Goal: Task Accomplishment & Management: Complete application form

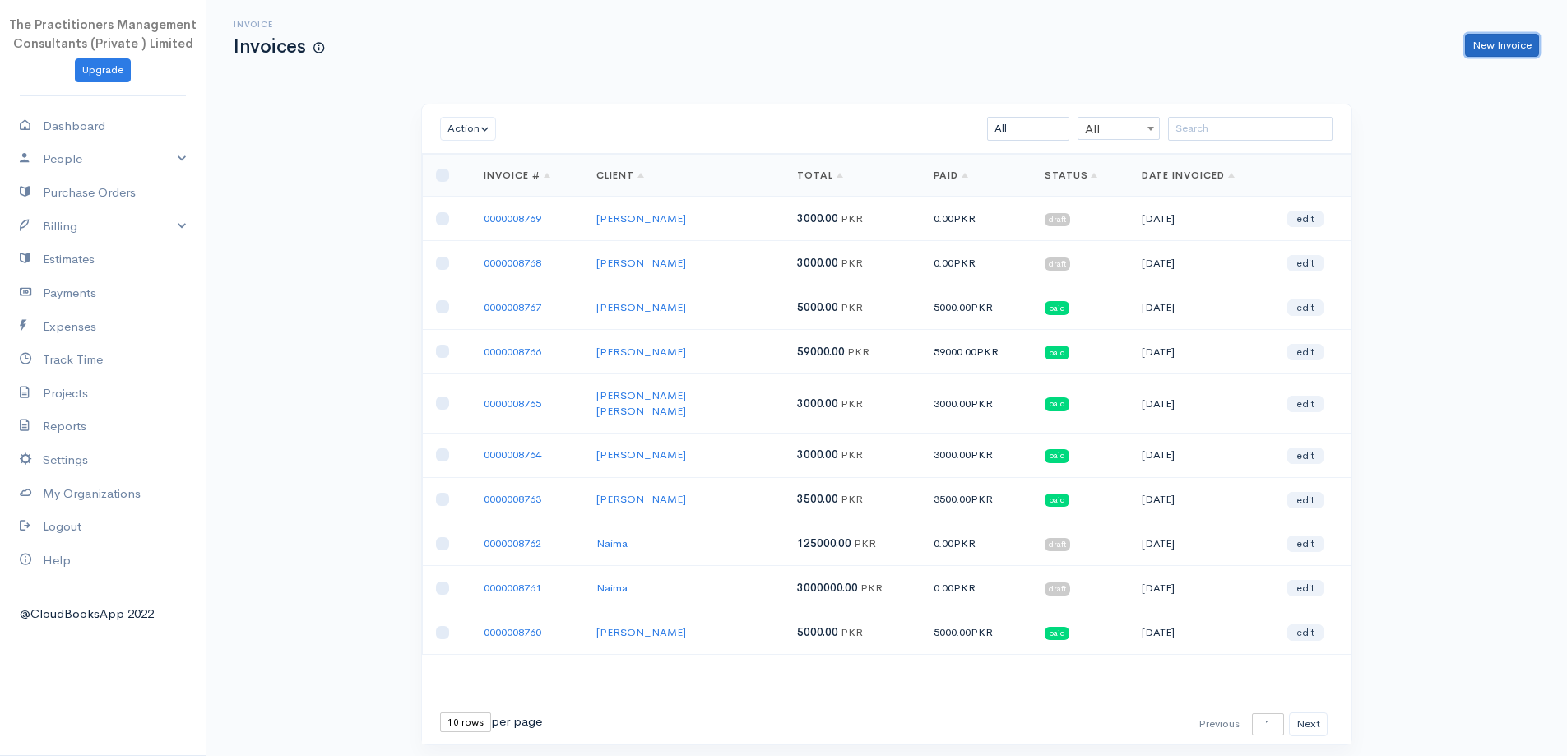
click at [1511, 49] on link "New Invoice" at bounding box center [1502, 46] width 74 height 24
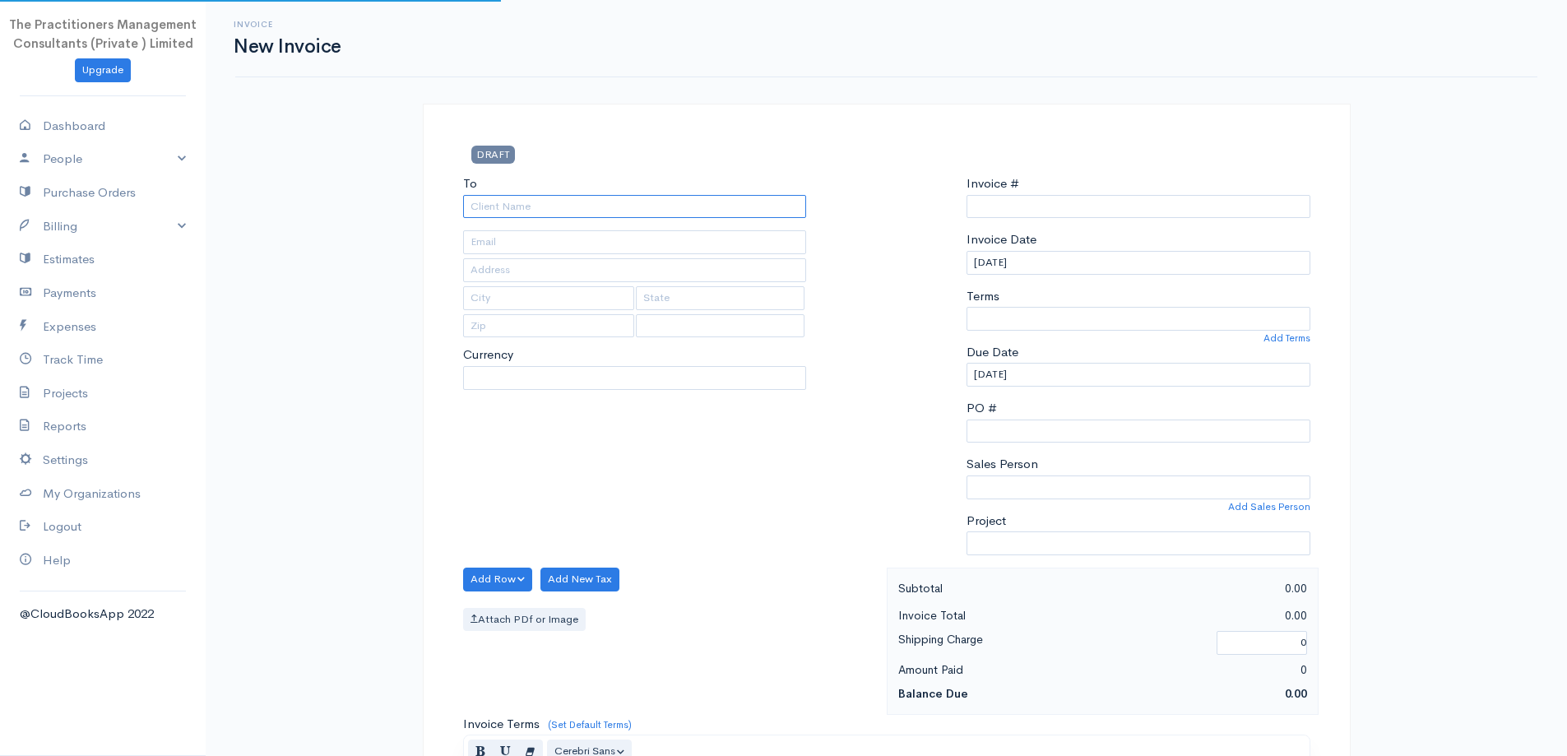
type input "0000008770"
click at [688, 211] on input "To" at bounding box center [635, 207] width 344 height 24
select select "[GEOGRAPHIC_DATA]"
select select "PKR"
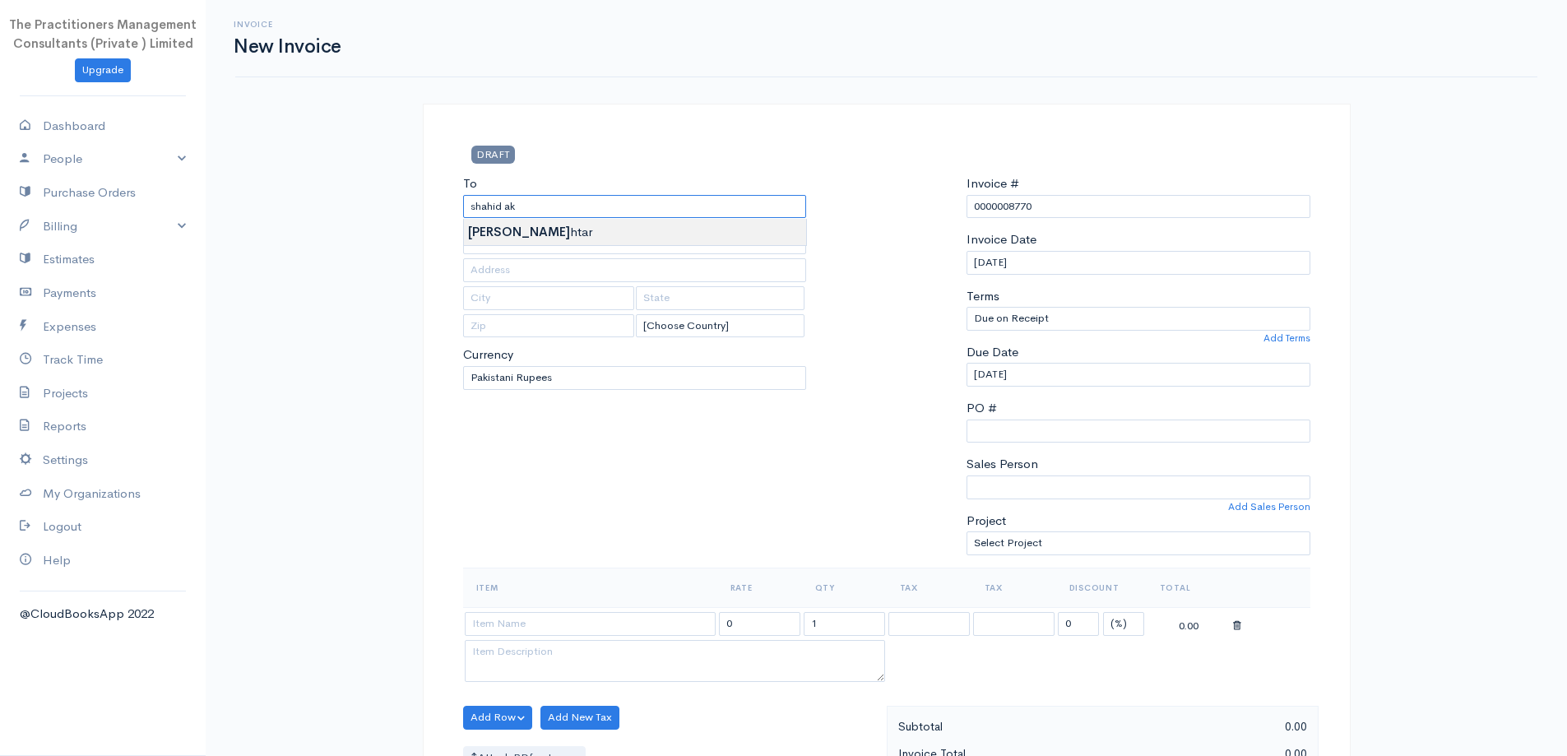
type input "[PERSON_NAME]"
click at [573, 240] on body "The Practitioners Management Consultants (Private ) Limited Upgrade Dashboard P…" at bounding box center [783, 722] width 1567 height 1444
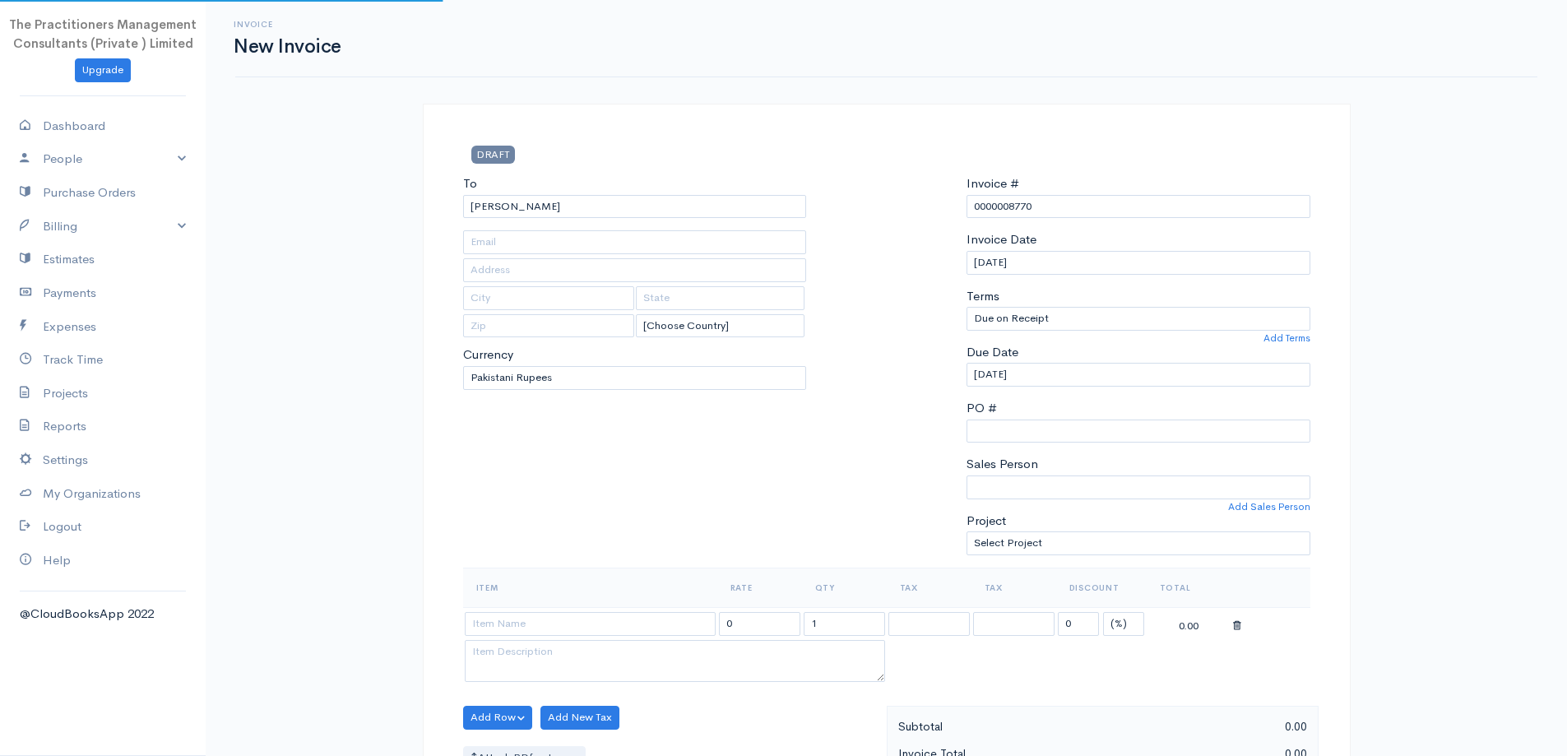
type input "641"
type input "[GEOGRAPHIC_DATA]"
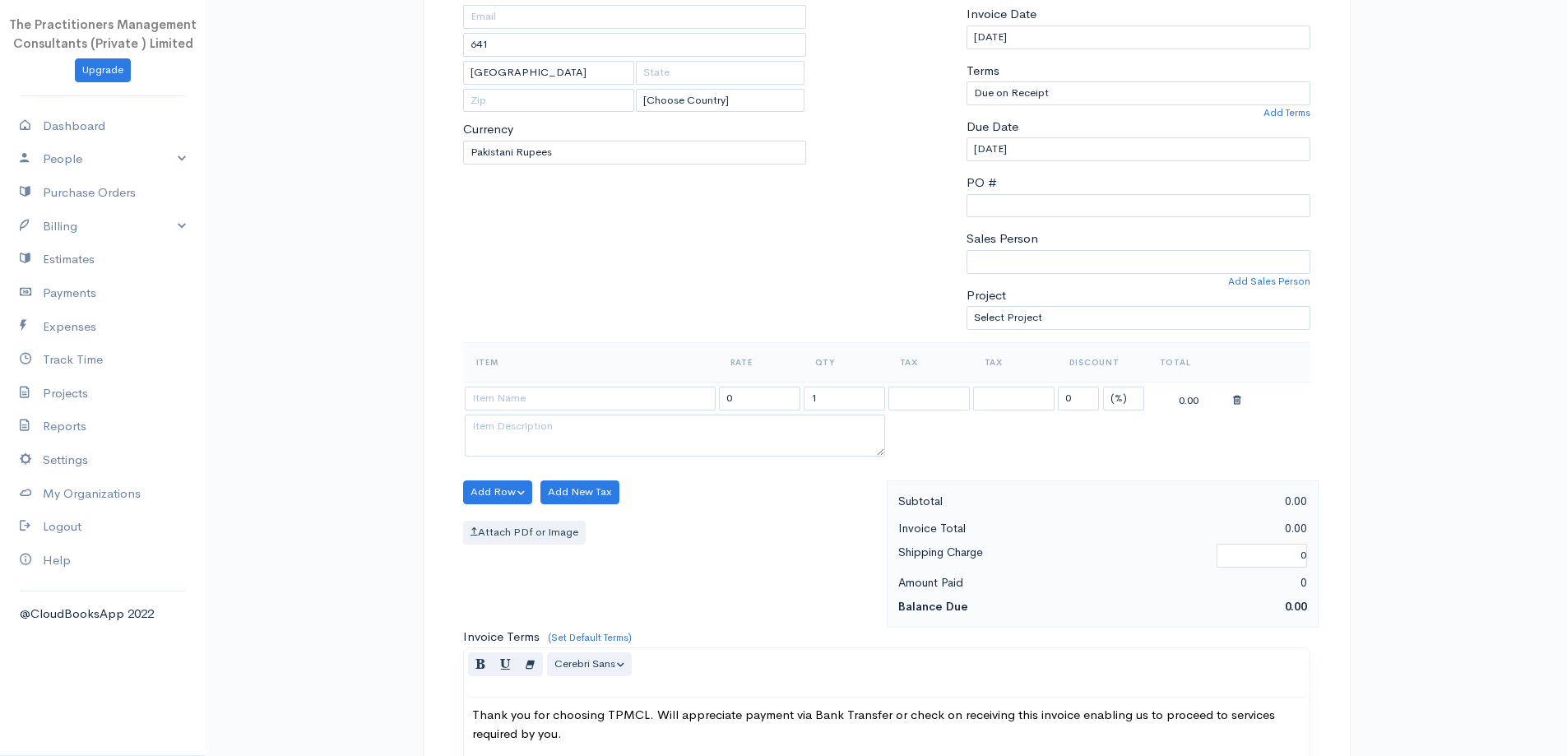
scroll to position [247, 0]
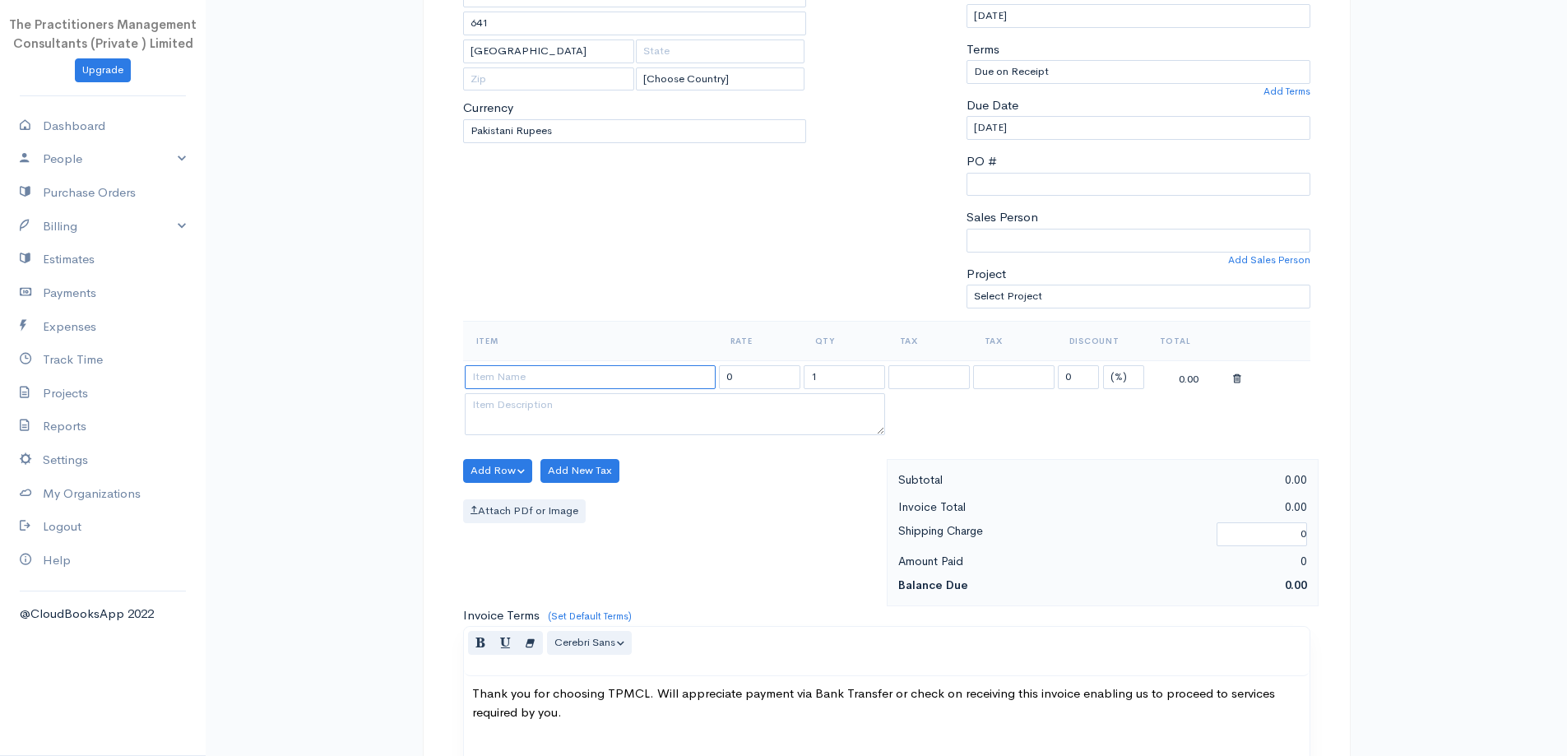
click at [571, 378] on input at bounding box center [590, 377] width 251 height 24
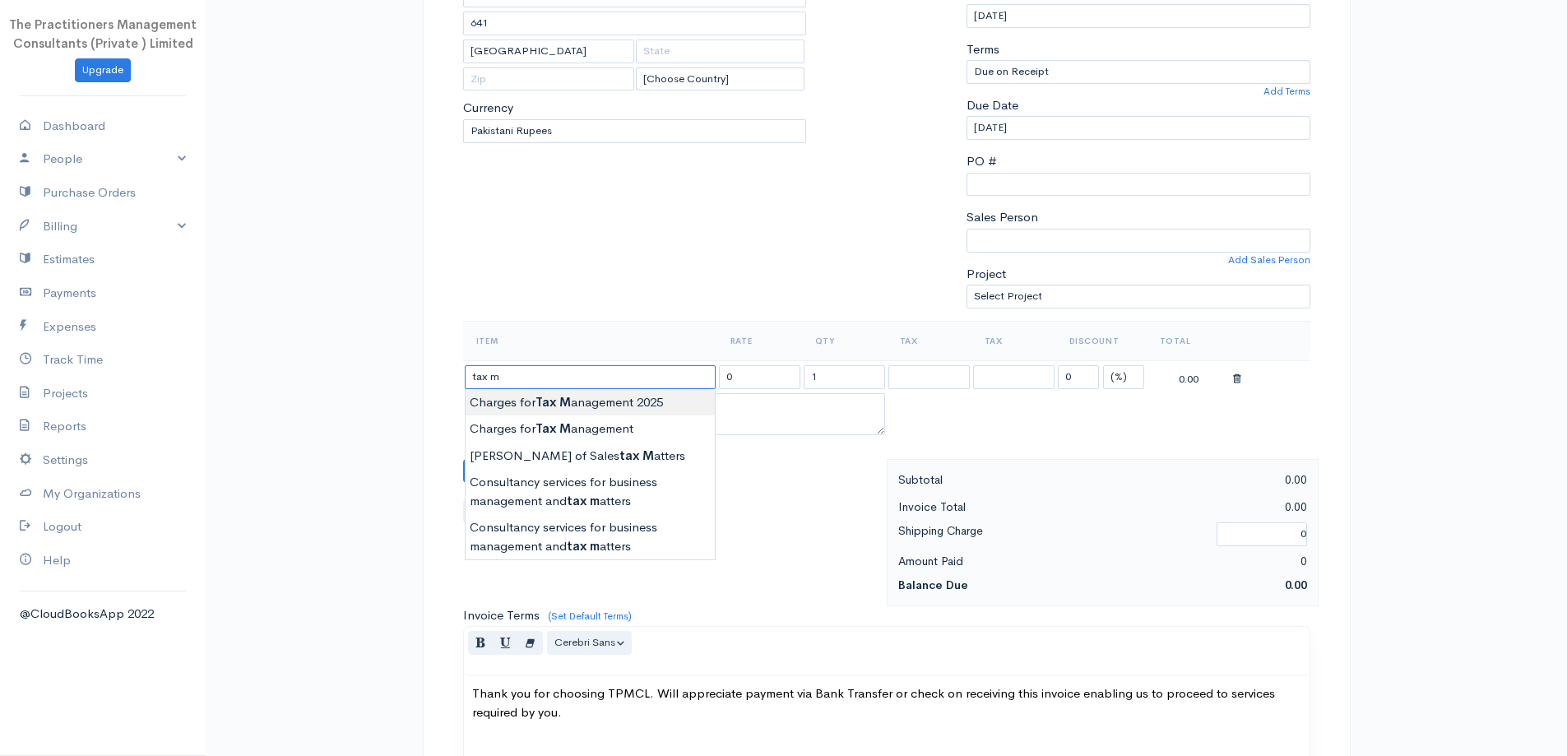
type input "Charges for Tax Management 2025"
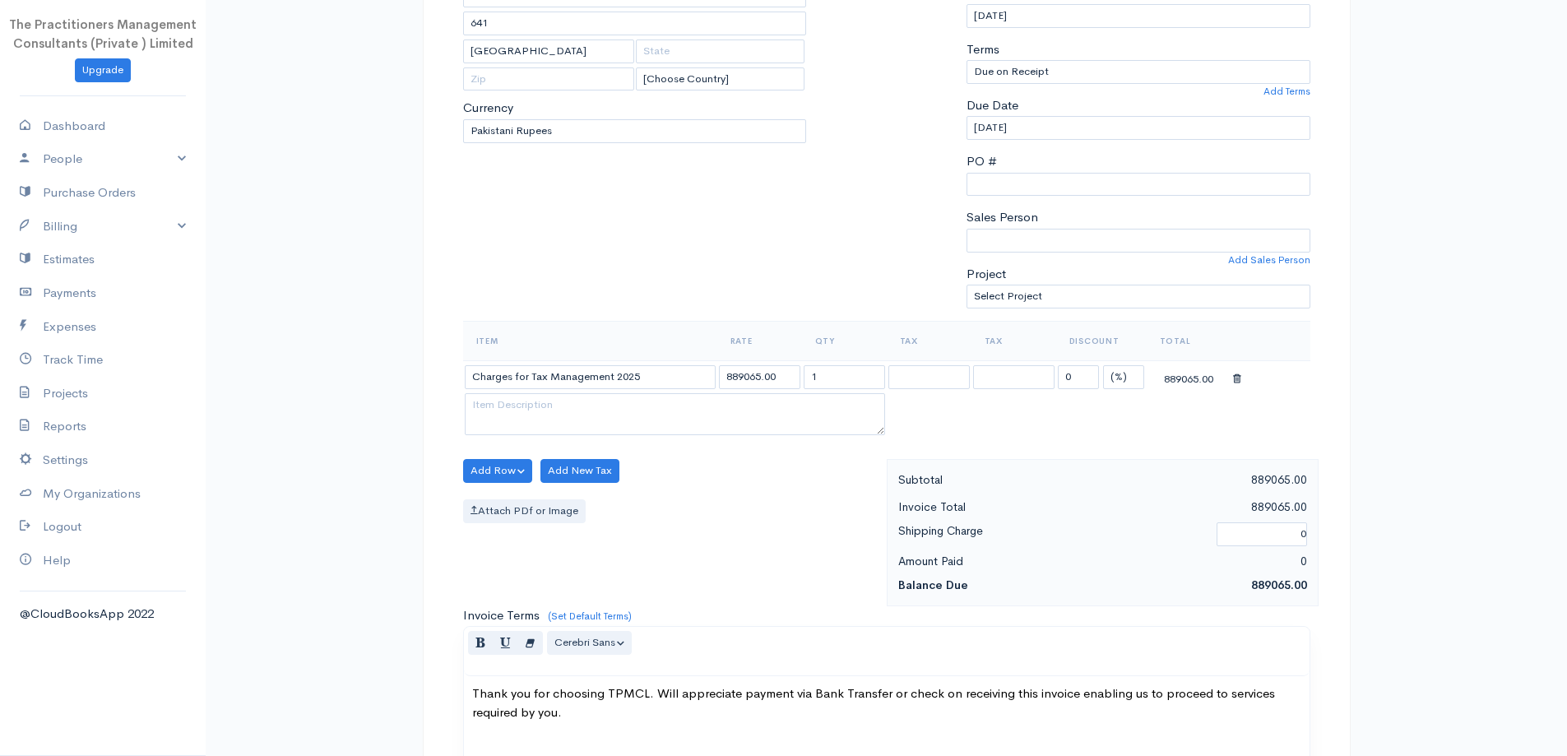
click at [670, 405] on body "The Practitioners Management Consultants (Private ) Limited Upgrade Dashboard P…" at bounding box center [783, 475] width 1567 height 1444
drag, startPoint x: 762, startPoint y: 384, endPoint x: 699, endPoint y: 396, distance: 64.4
click at [699, 396] on tbody "Charges for Tax Management 2025 889065.00 1 0 (%) Flat 889065.00" at bounding box center [886, 399] width 847 height 79
type input "137100.00"
click at [794, 297] on div "To [PERSON_NAME] 641 [GEOGRAPHIC_DATA] [Choose Country] [GEOGRAPHIC_DATA] [GEOG…" at bounding box center [635, 124] width 360 height 393
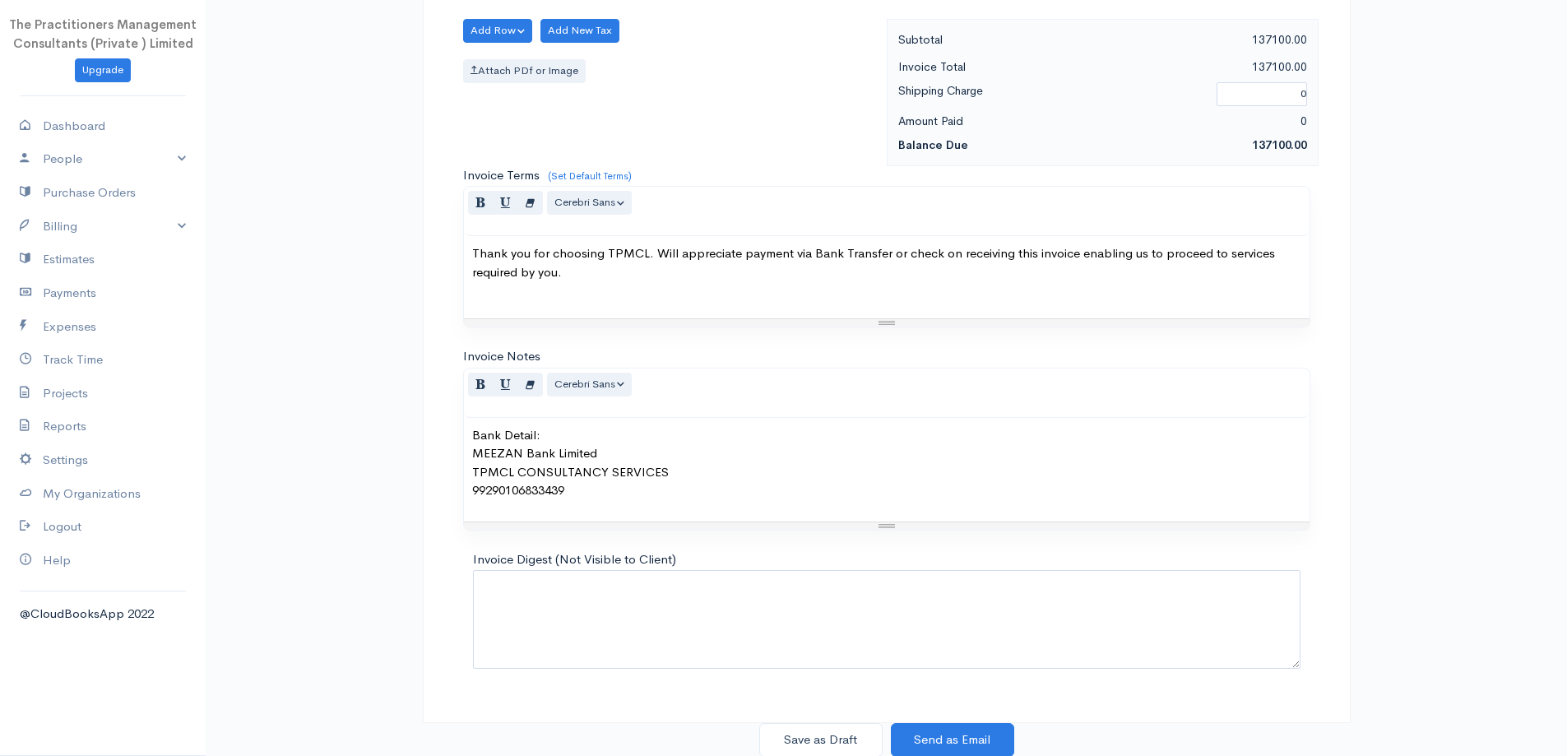
scroll to position [688, 0]
click at [849, 734] on button "Save as Draft" at bounding box center [820, 739] width 123 height 34
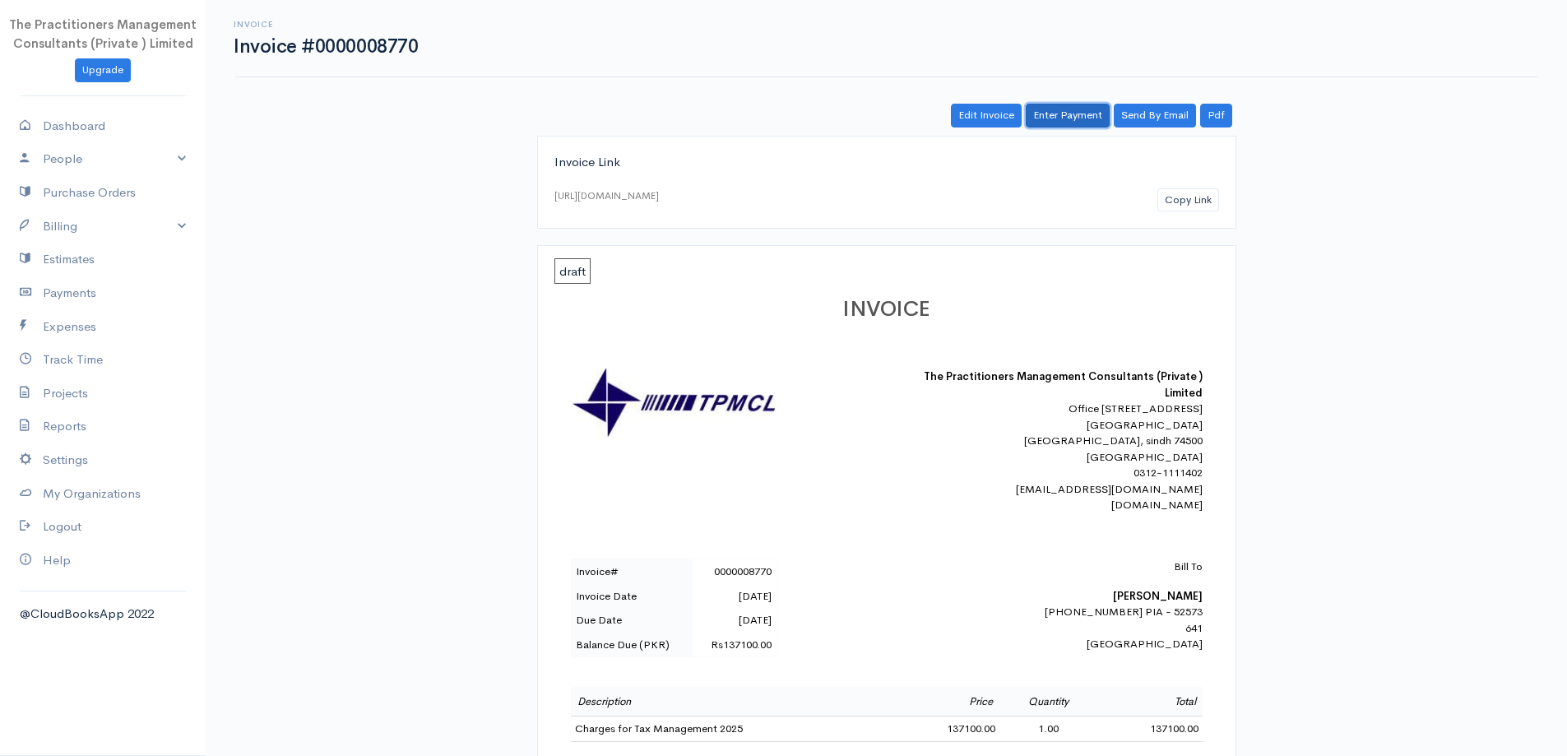
click at [1049, 115] on link "Enter Payment" at bounding box center [1068, 116] width 84 height 24
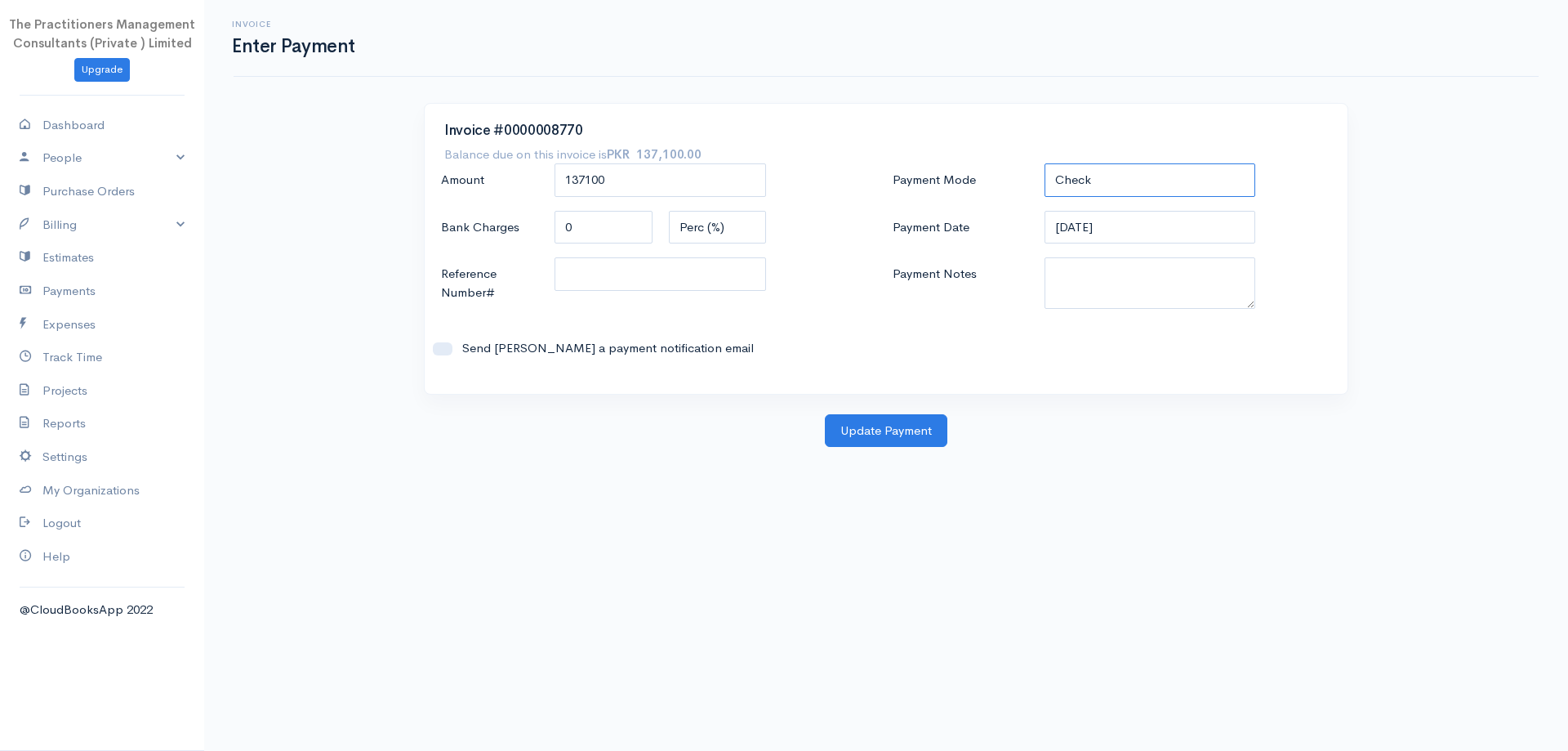
click at [1093, 187] on select "Check Bank Transfer Credit Cash Debit ACH VISA MASTERCARD AMEX DISCOVER DINERS …" at bounding box center [1150, 181] width 212 height 34
select select "Bank Transfer"
click at [1045, 164] on select "Check Bank Transfer Credit Cash Debit ACH VISA MASTERCARD AMEX DISCOVER DINERS …" at bounding box center [1150, 181] width 212 height 34
click at [1078, 195] on select "Check Bank Transfer Credit Cash Debit ACH VISA MASTERCARD AMEX DISCOVER DINERS …" at bounding box center [1150, 181] width 212 height 34
click at [1045, 164] on select "Check Bank Transfer Credit Cash Debit ACH VISA MASTERCARD AMEX DISCOVER DINERS …" at bounding box center [1150, 181] width 212 height 34
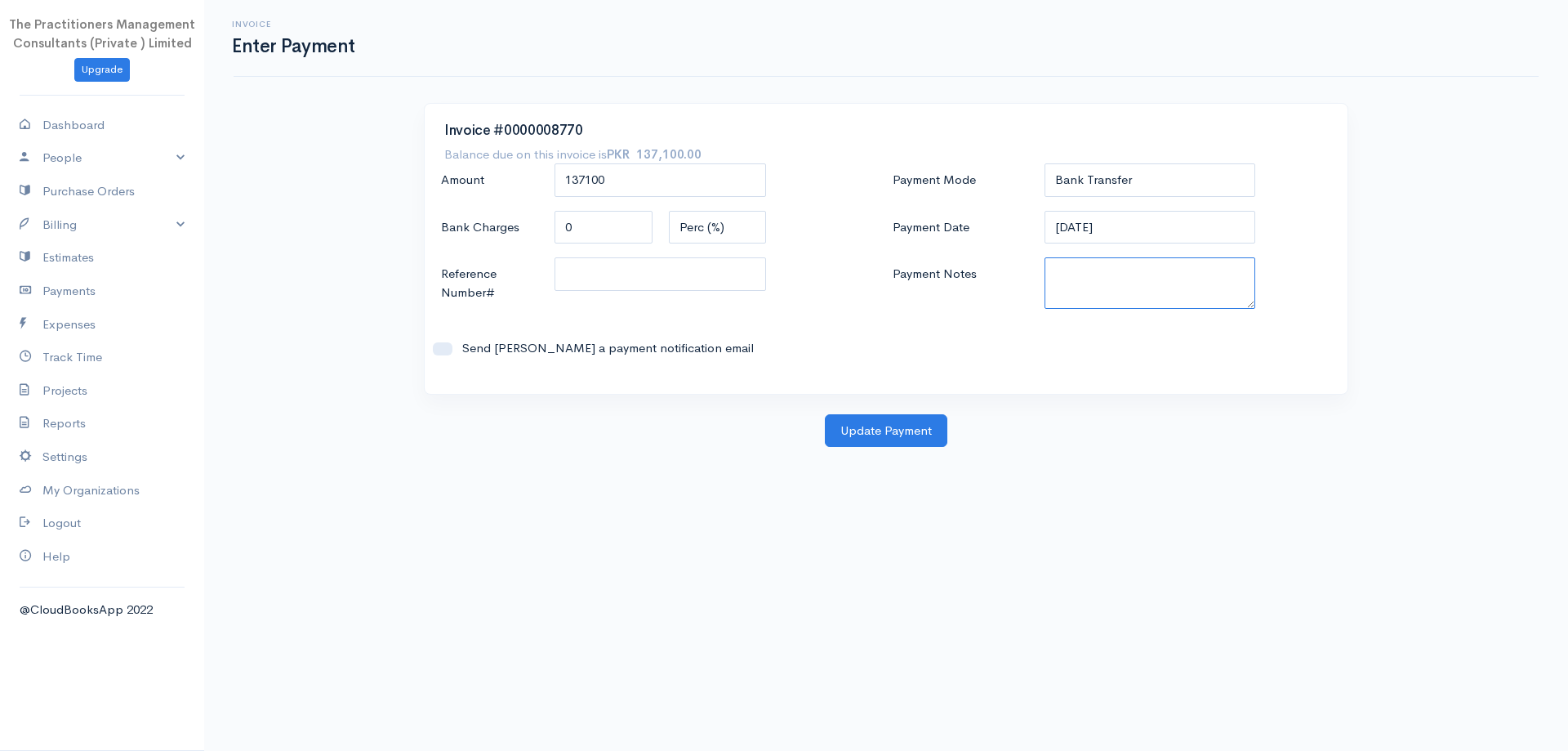
click at [1151, 270] on textarea "Payment Notes" at bounding box center [1150, 283] width 212 height 52
type textarea "5880"
click at [732, 278] on input "Reference Number#" at bounding box center [660, 274] width 212 height 34
type input "5880"
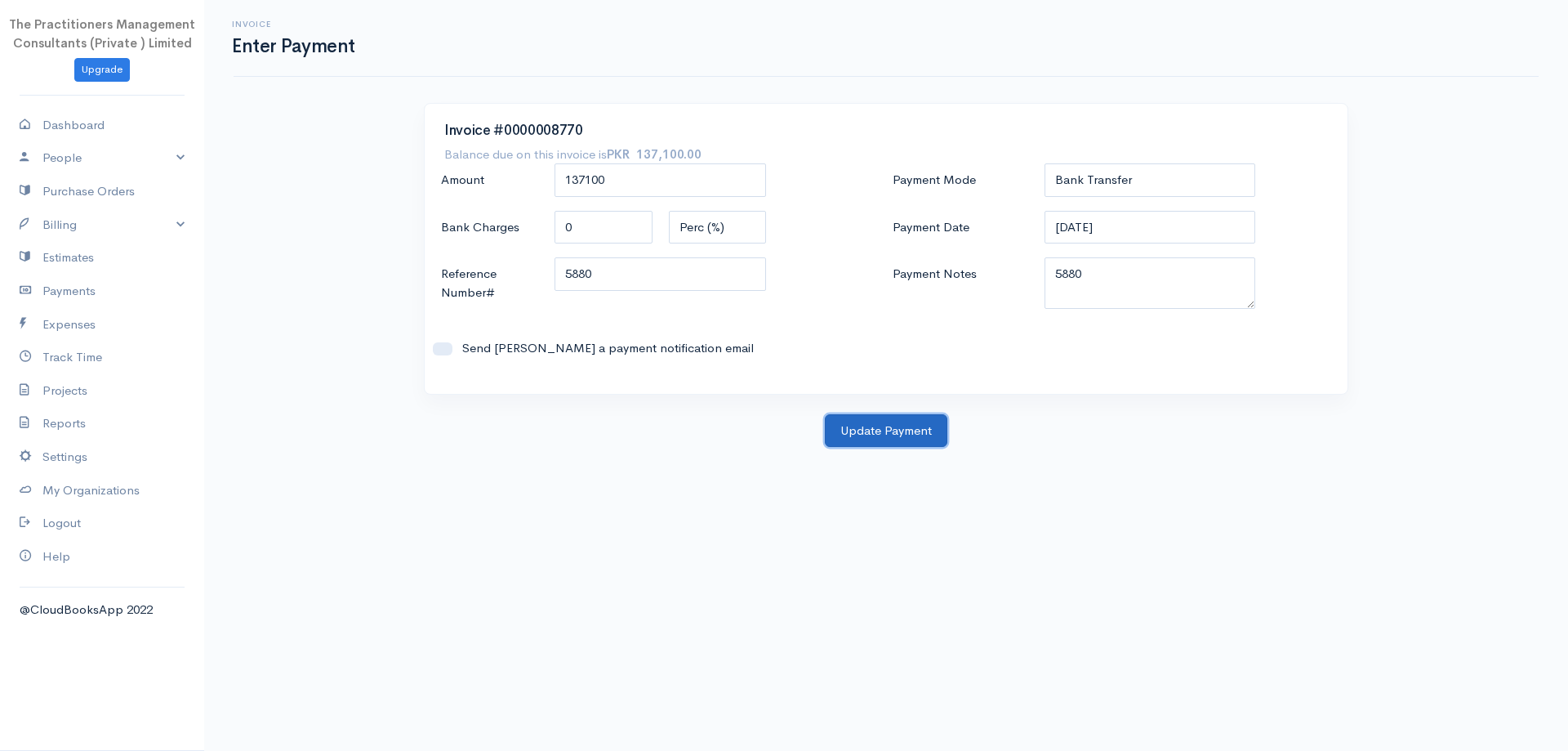
click at [898, 440] on button "Update Payment" at bounding box center [886, 431] width 122 height 34
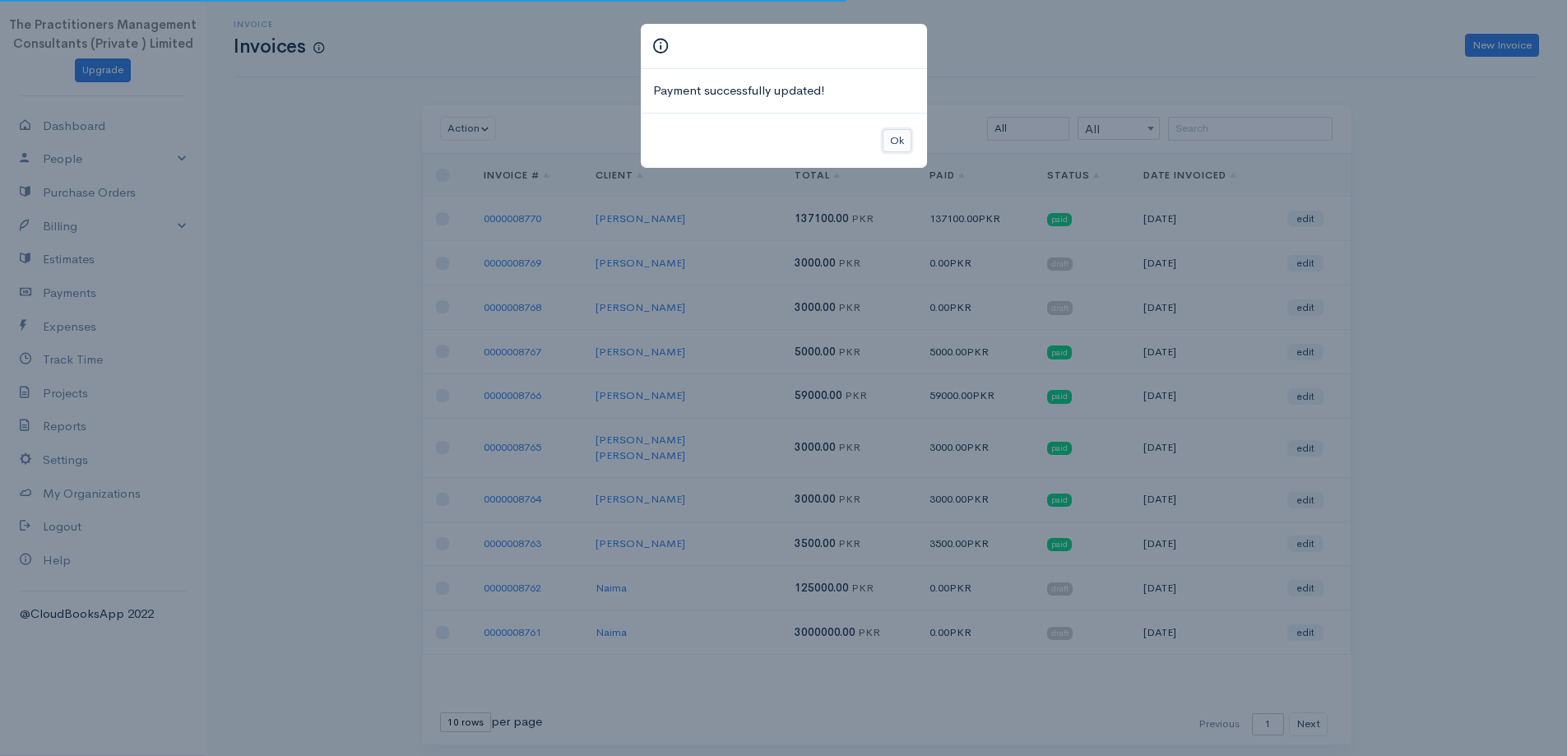
click at [910, 139] on button "Ok" at bounding box center [897, 141] width 29 height 24
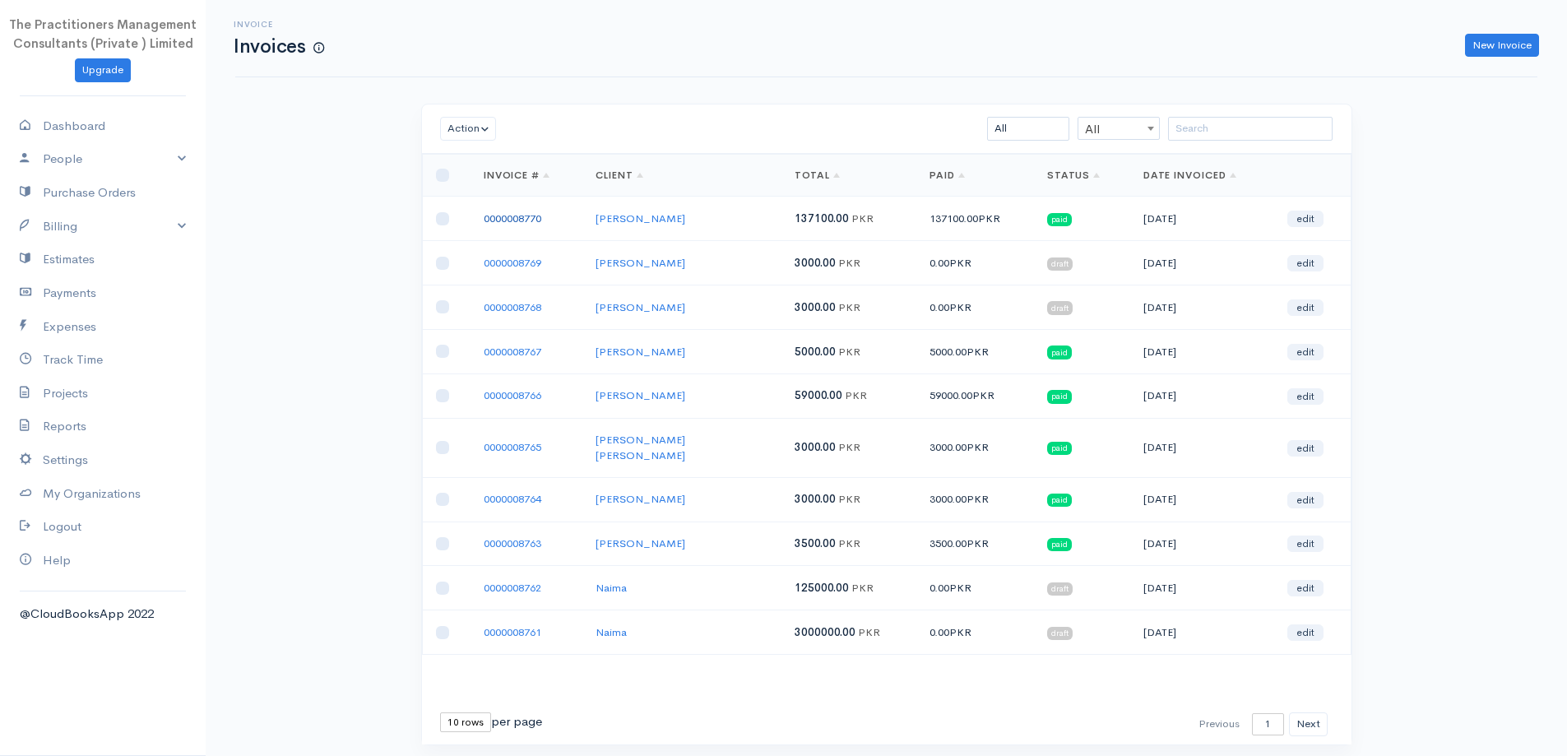
click at [539, 221] on link "0000008770" at bounding box center [513, 218] width 58 height 14
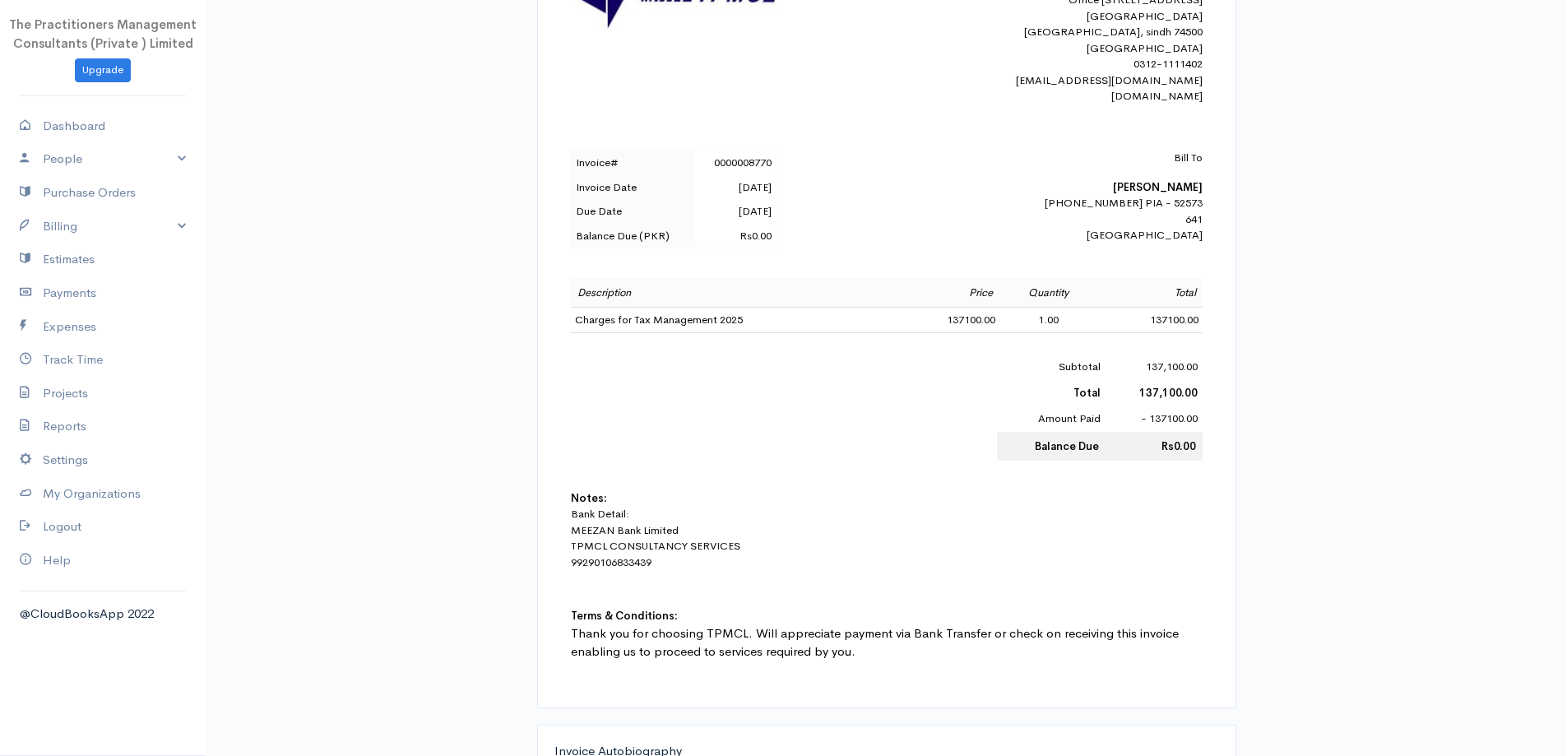
scroll to position [411, 0]
click at [49, 302] on link "Payments" at bounding box center [103, 293] width 206 height 34
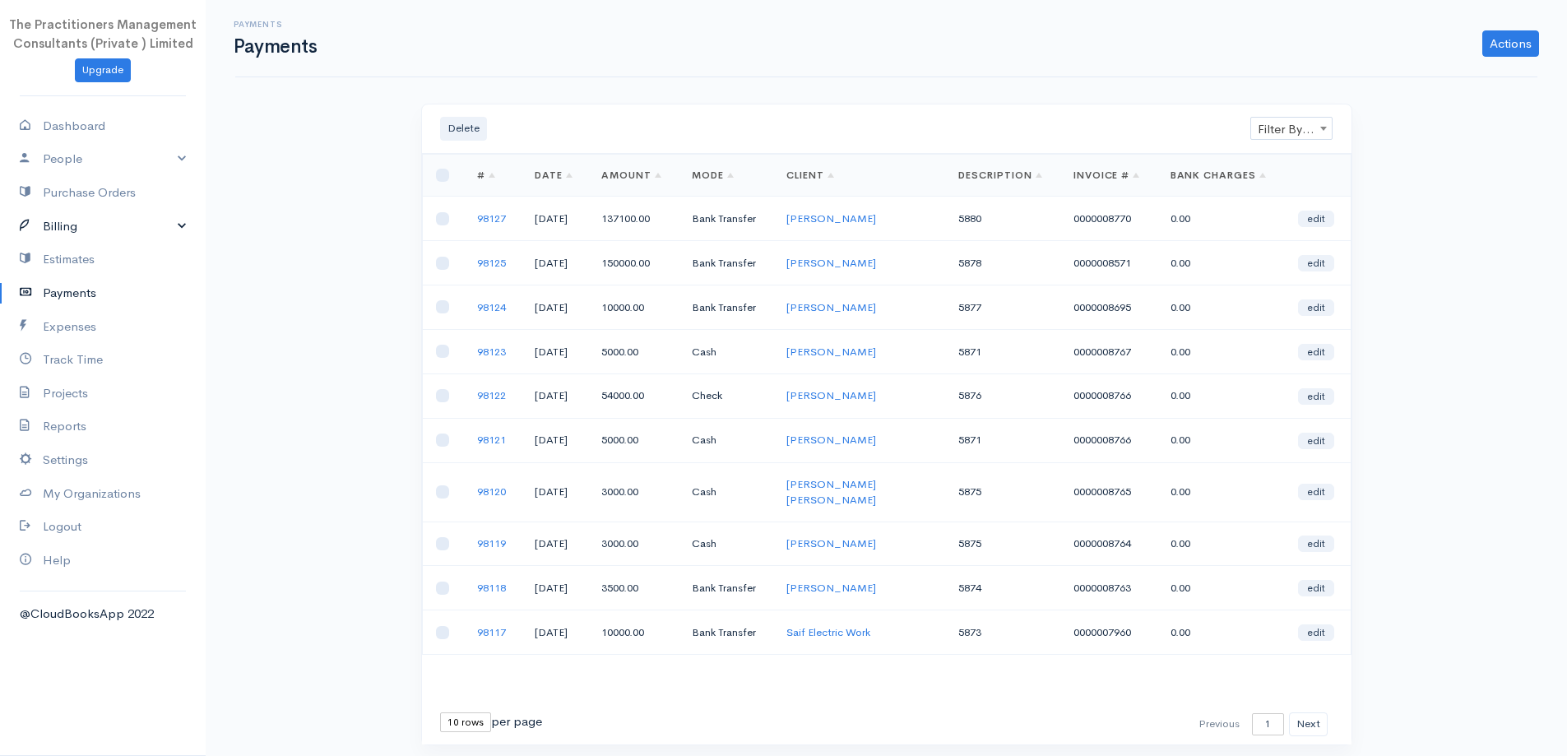
click at [89, 240] on link "Billing" at bounding box center [103, 227] width 206 height 34
click at [92, 262] on link "Invoice" at bounding box center [103, 258] width 206 height 30
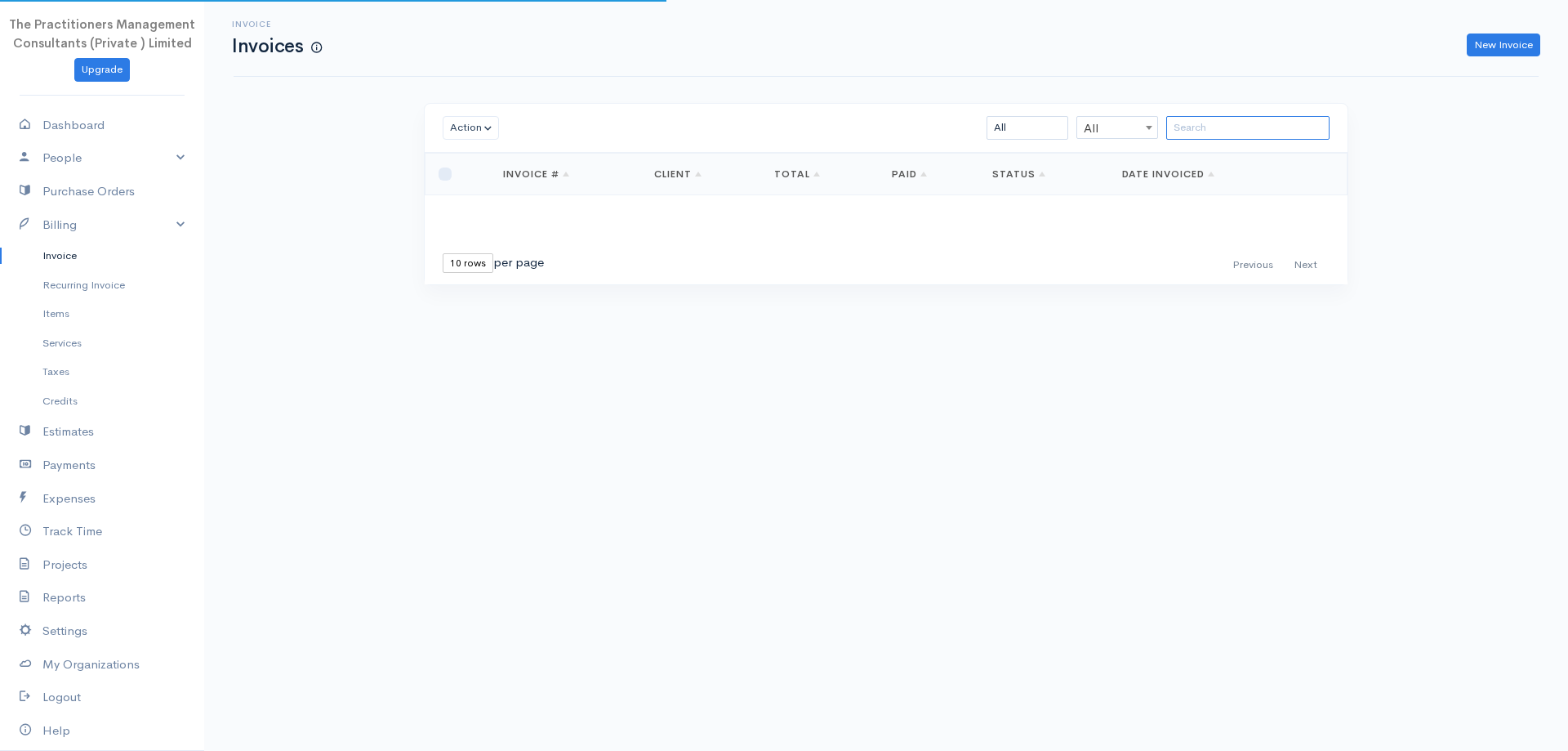
click at [1212, 118] on input "search" at bounding box center [1248, 128] width 164 height 24
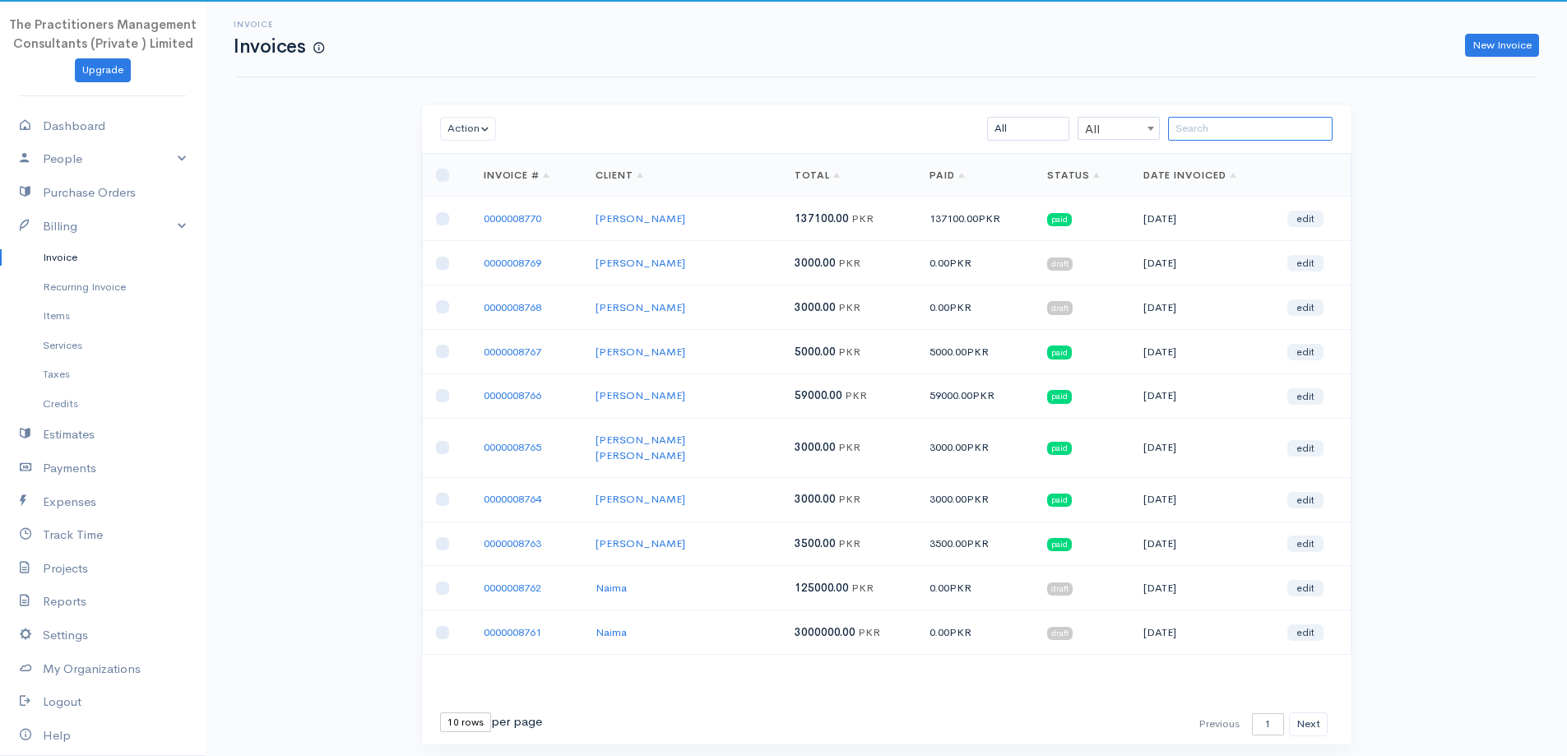
paste input "[PERSON_NAME]"
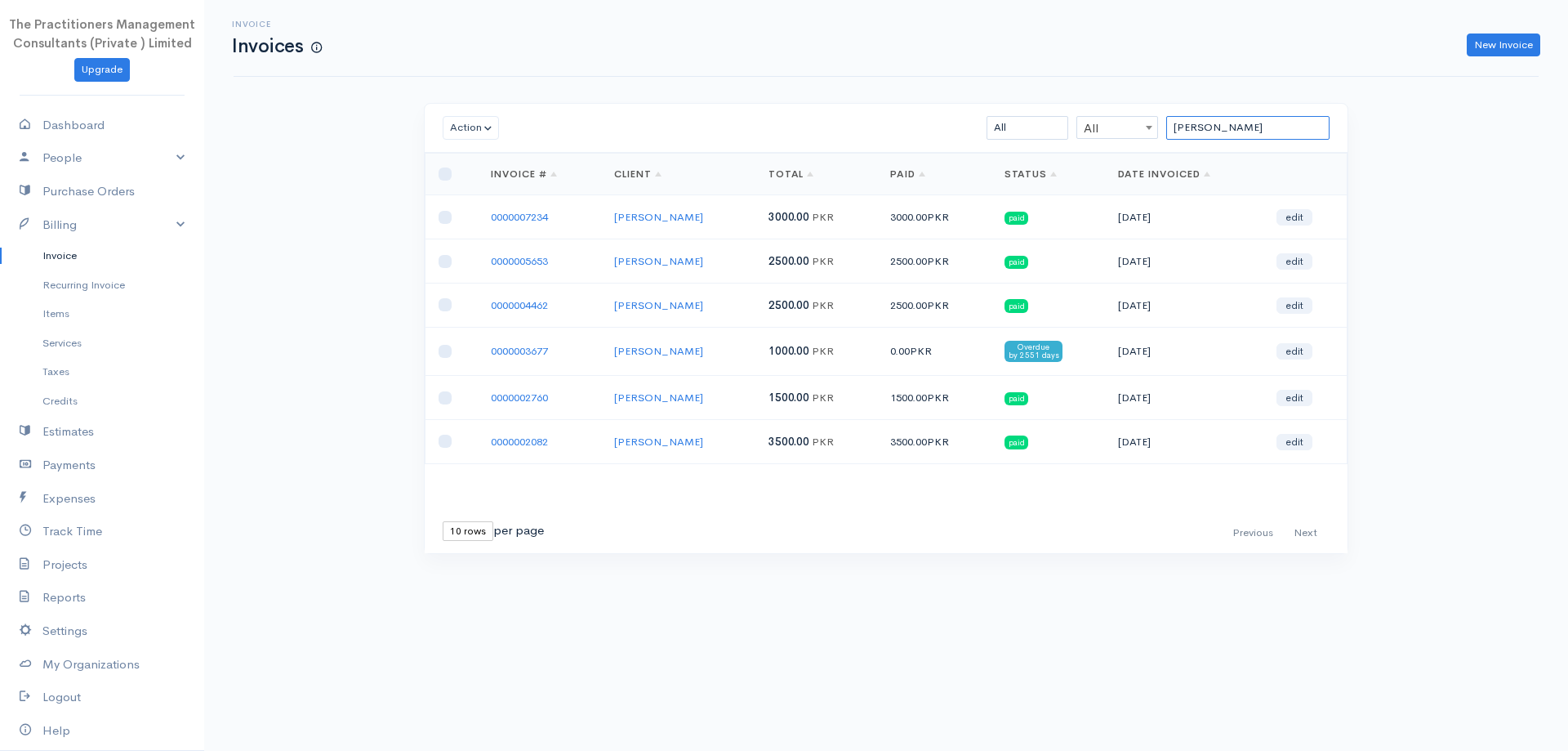
type input "[PERSON_NAME]"
drag, startPoint x: 1283, startPoint y: 127, endPoint x: 941, endPoint y: 164, distance: 344.0
click at [941, 164] on div "Action Archive Delete Download PDF Send [PERSON_NAME] as Sent Mark Un-Sent Ente…" at bounding box center [886, 329] width 925 height 451
paste input "[PERSON_NAME]"
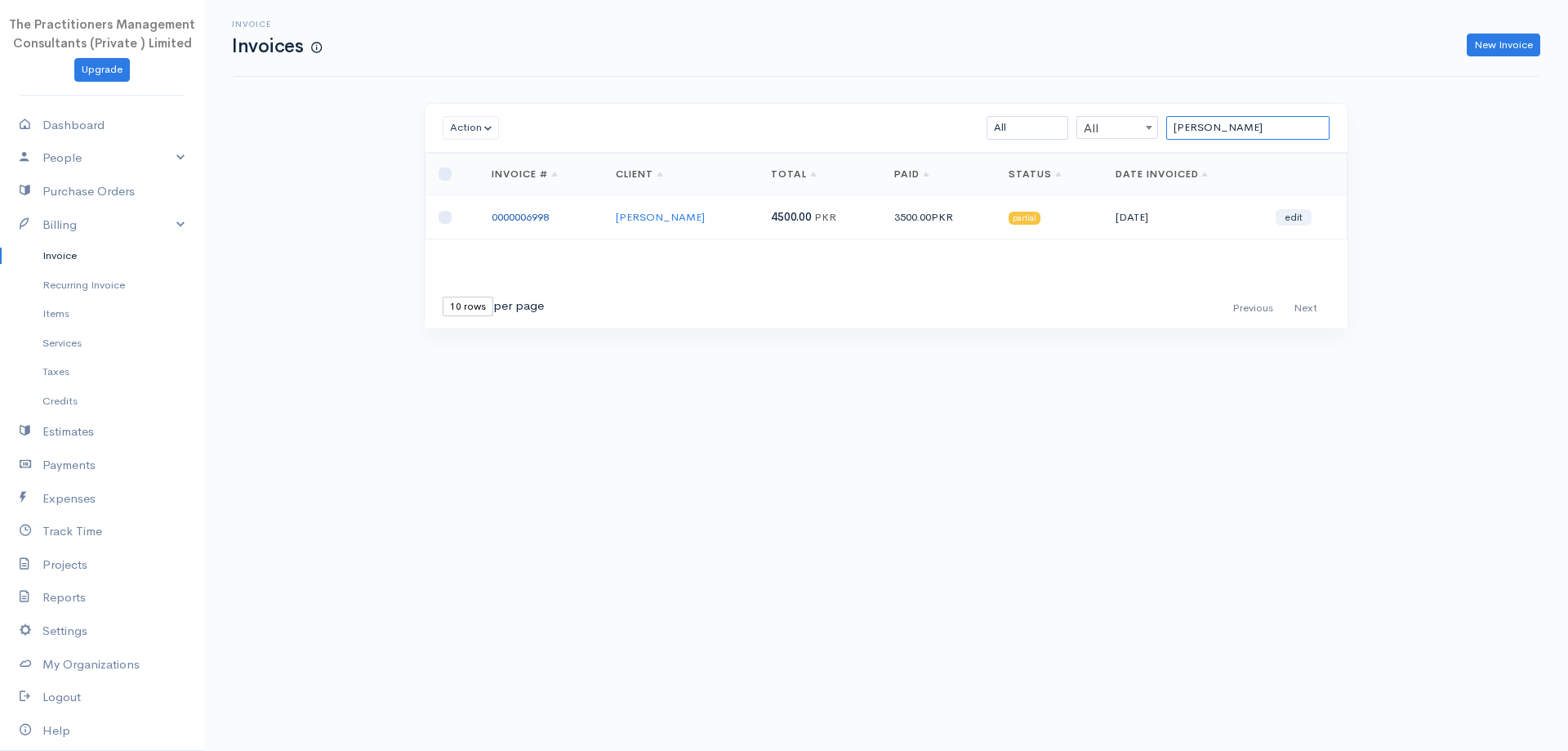
type input "[PERSON_NAME]"
click at [531, 211] on link "0000006998" at bounding box center [520, 217] width 58 height 14
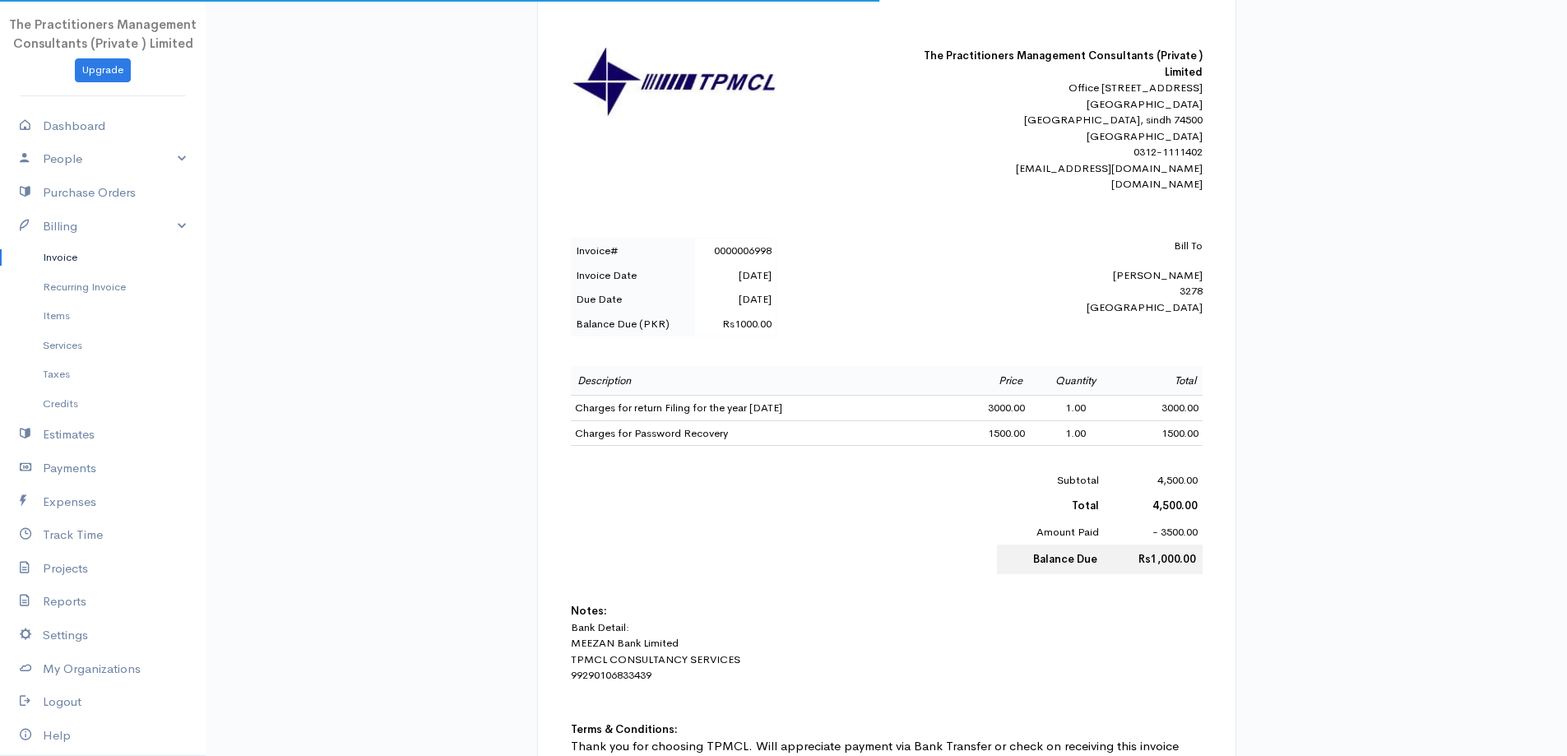
scroll to position [329, 0]
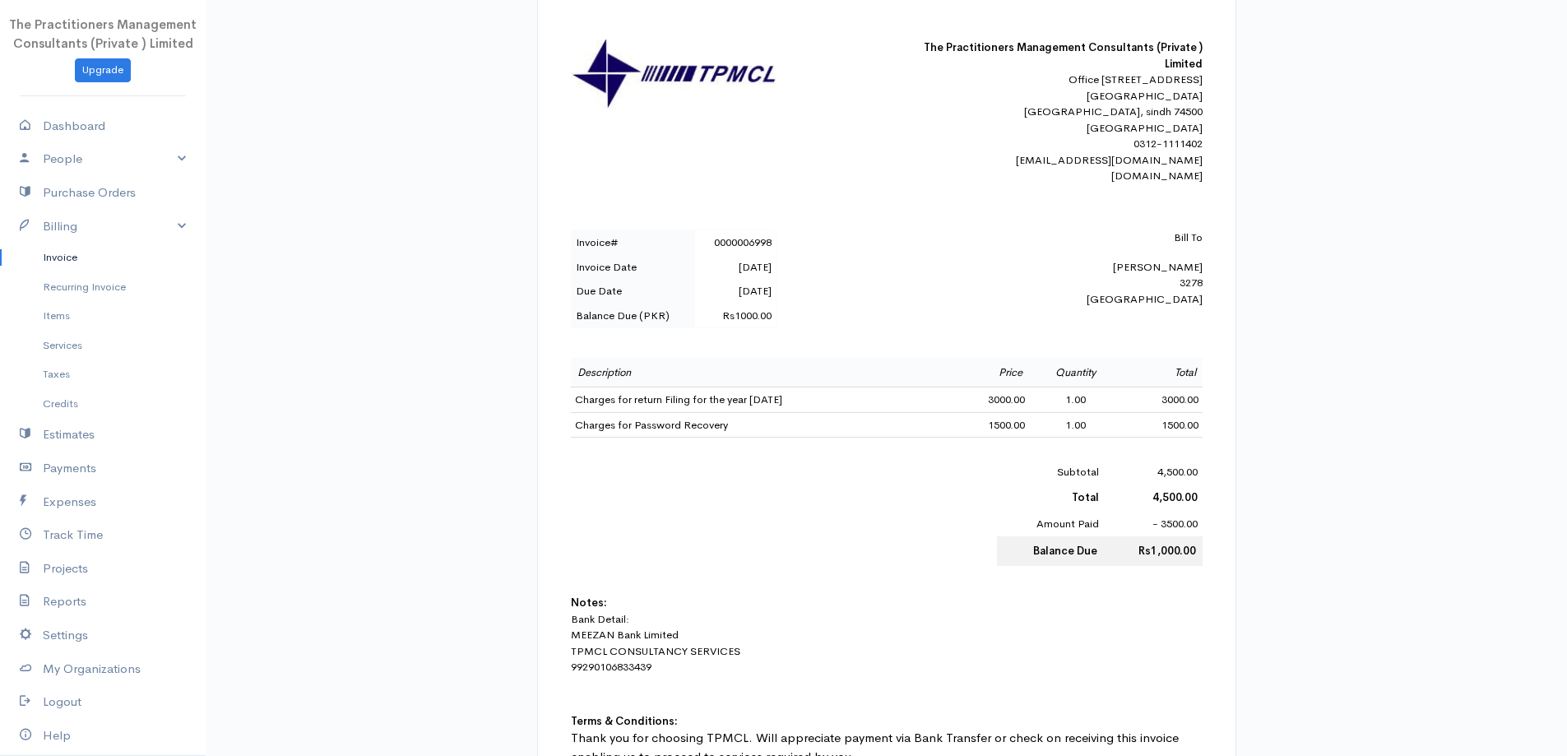
click at [24, 261] on link "Invoice" at bounding box center [103, 258] width 206 height 30
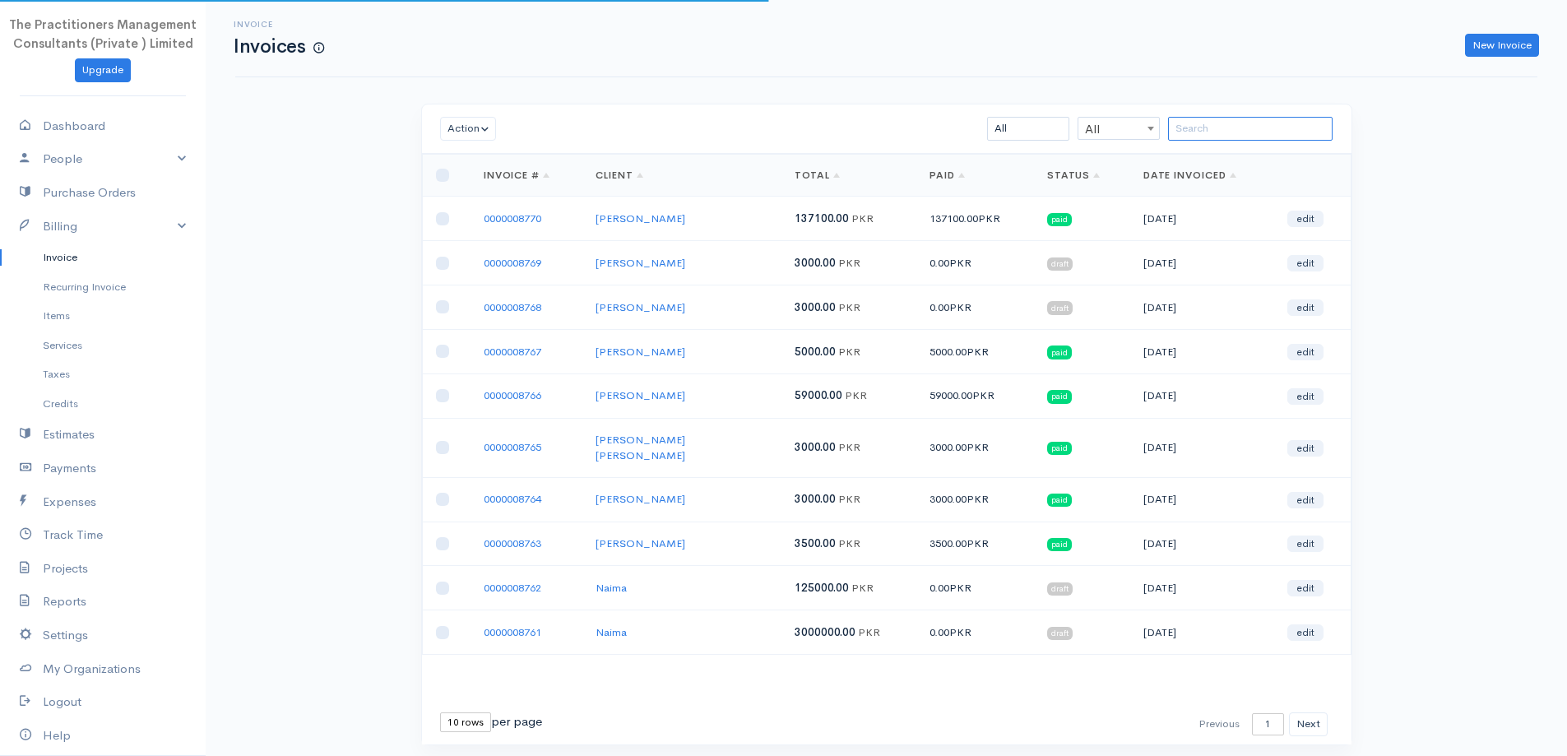
click at [1223, 127] on input "search" at bounding box center [1250, 129] width 165 height 24
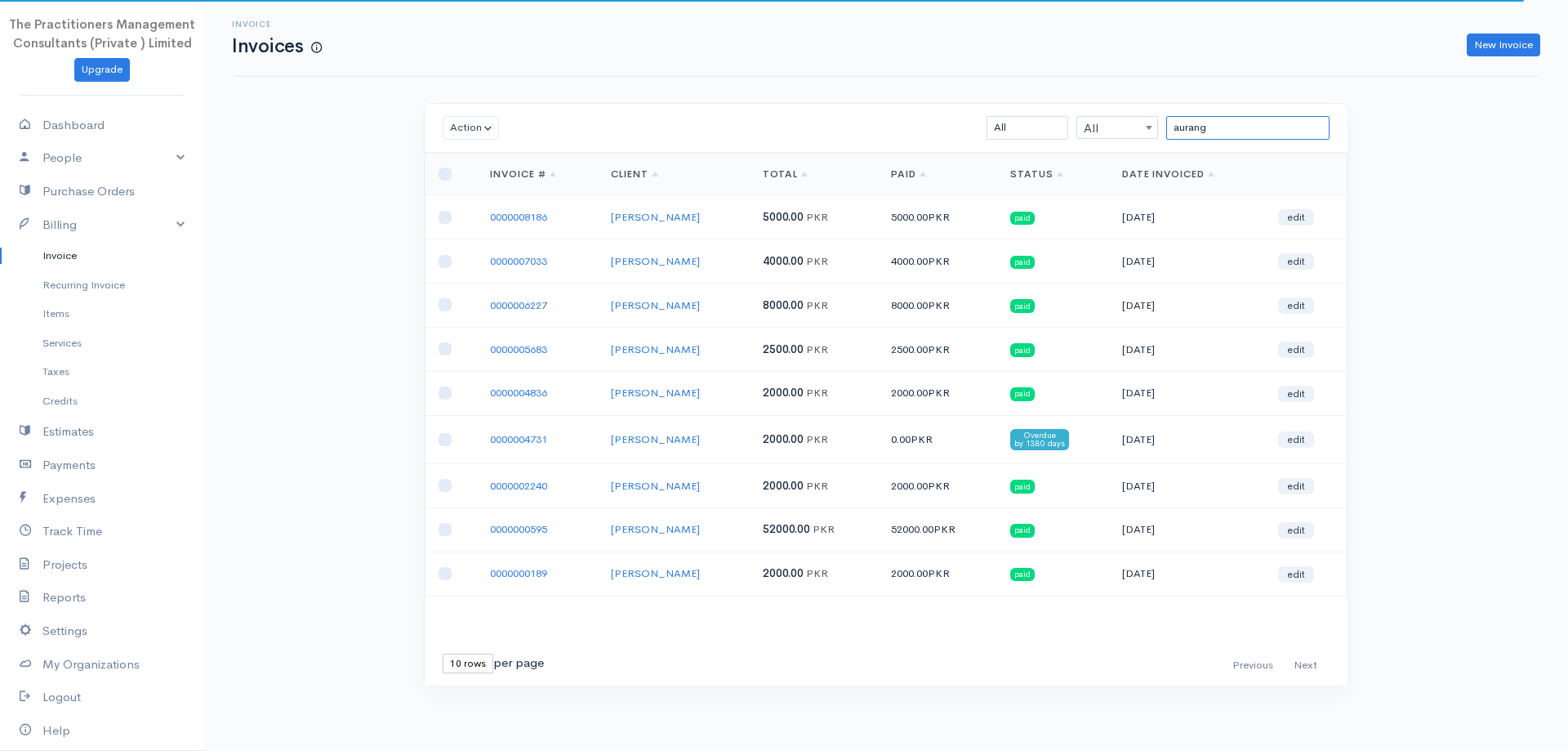
type input "aurang"
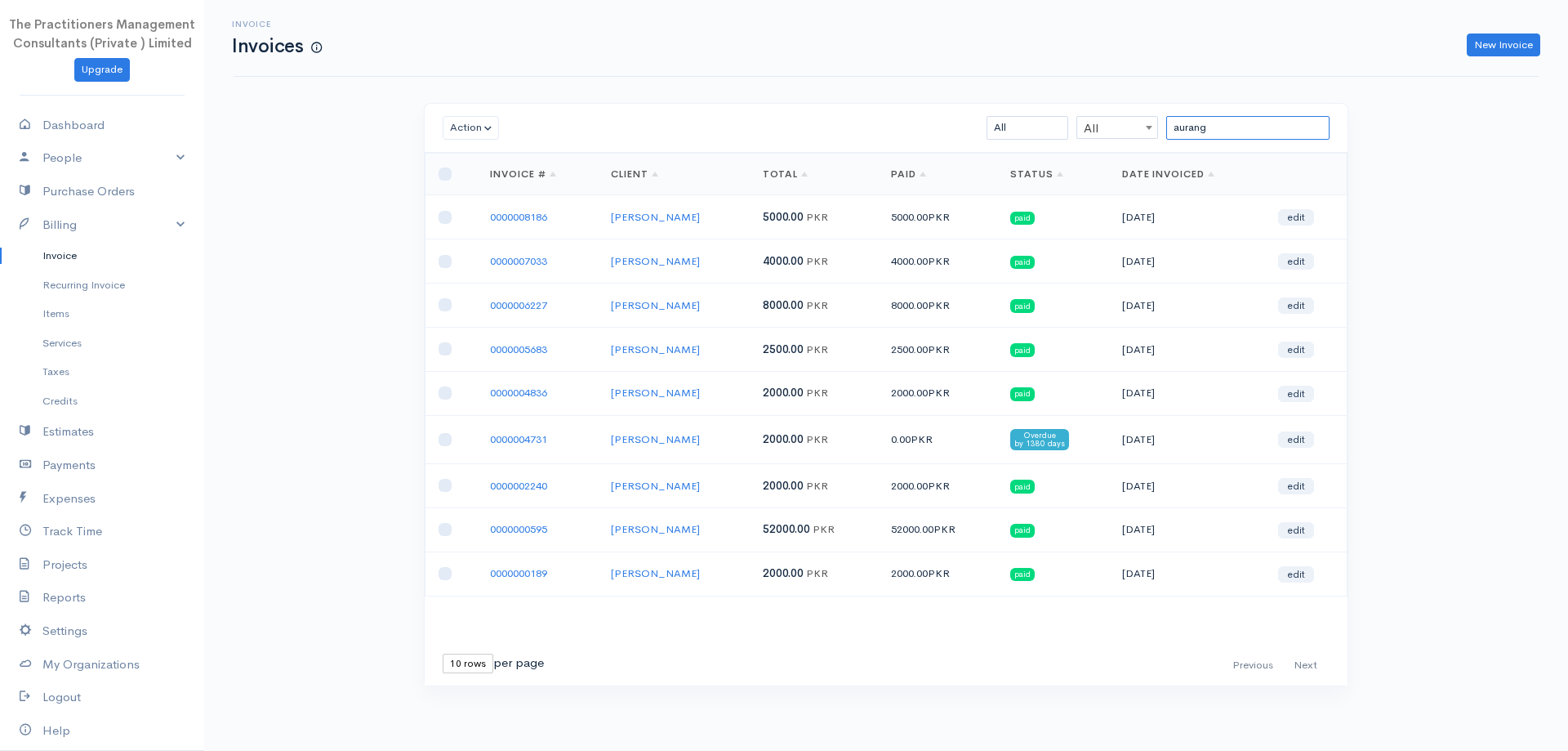
drag, startPoint x: 1285, startPoint y: 126, endPoint x: 796, endPoint y: 134, distance: 489.1
click at [796, 134] on div "aurang All All All Draft Viewed Sent Paid Partial Overdue Unpaid/Open" at bounding box center [961, 128] width 753 height 24
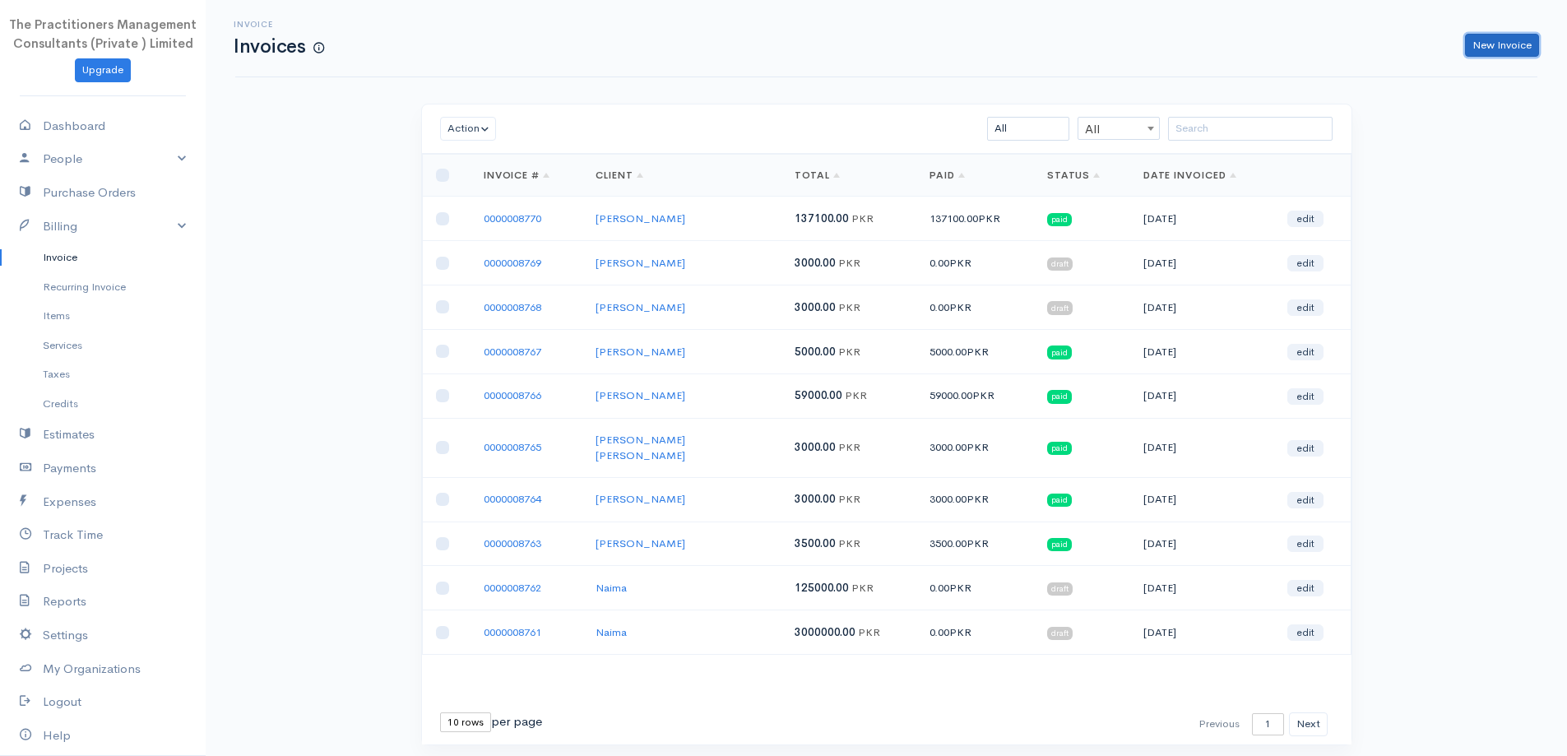
click at [1474, 39] on link "New Invoice" at bounding box center [1502, 46] width 74 height 24
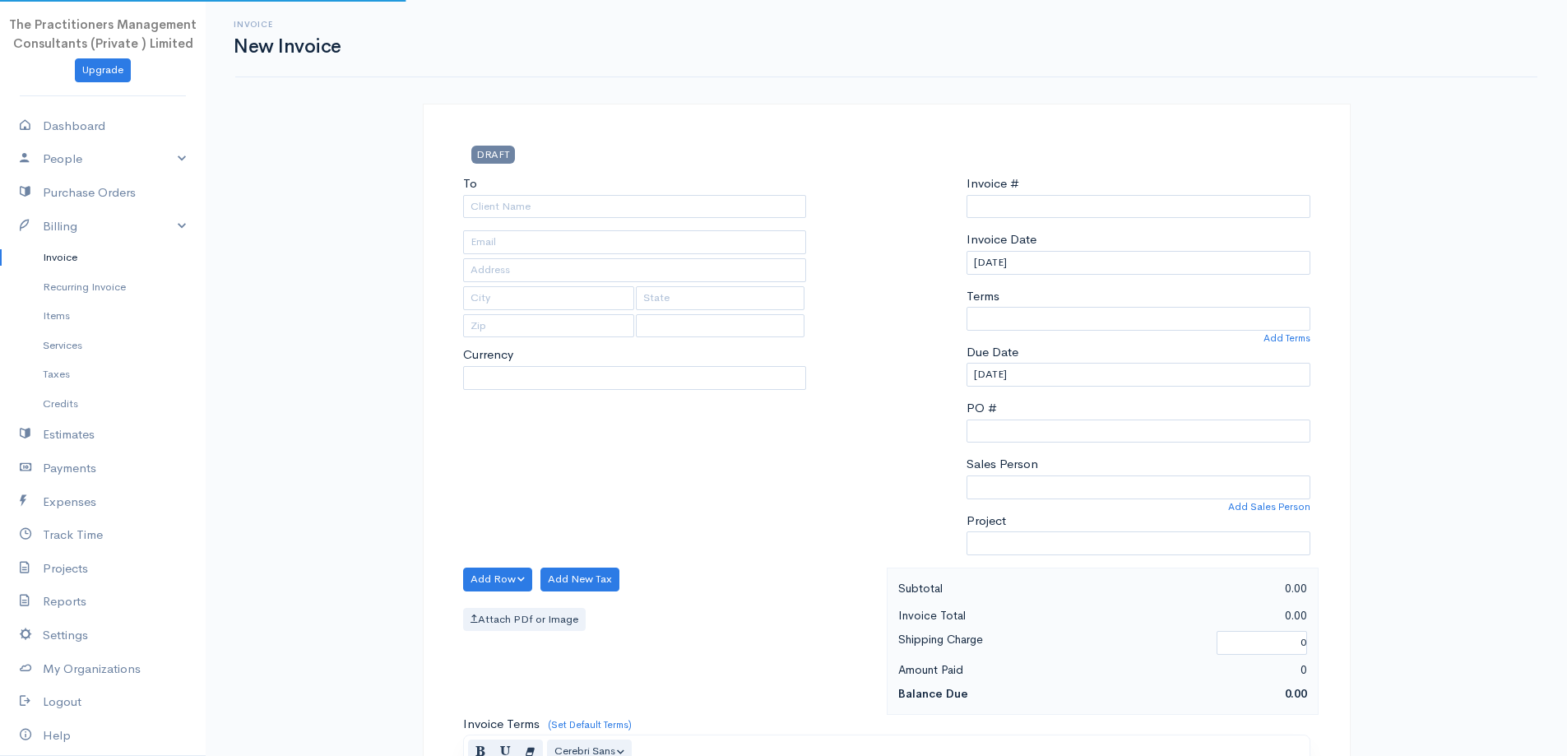
type input "0000008771"
select select "[GEOGRAPHIC_DATA]"
select select "PKR"
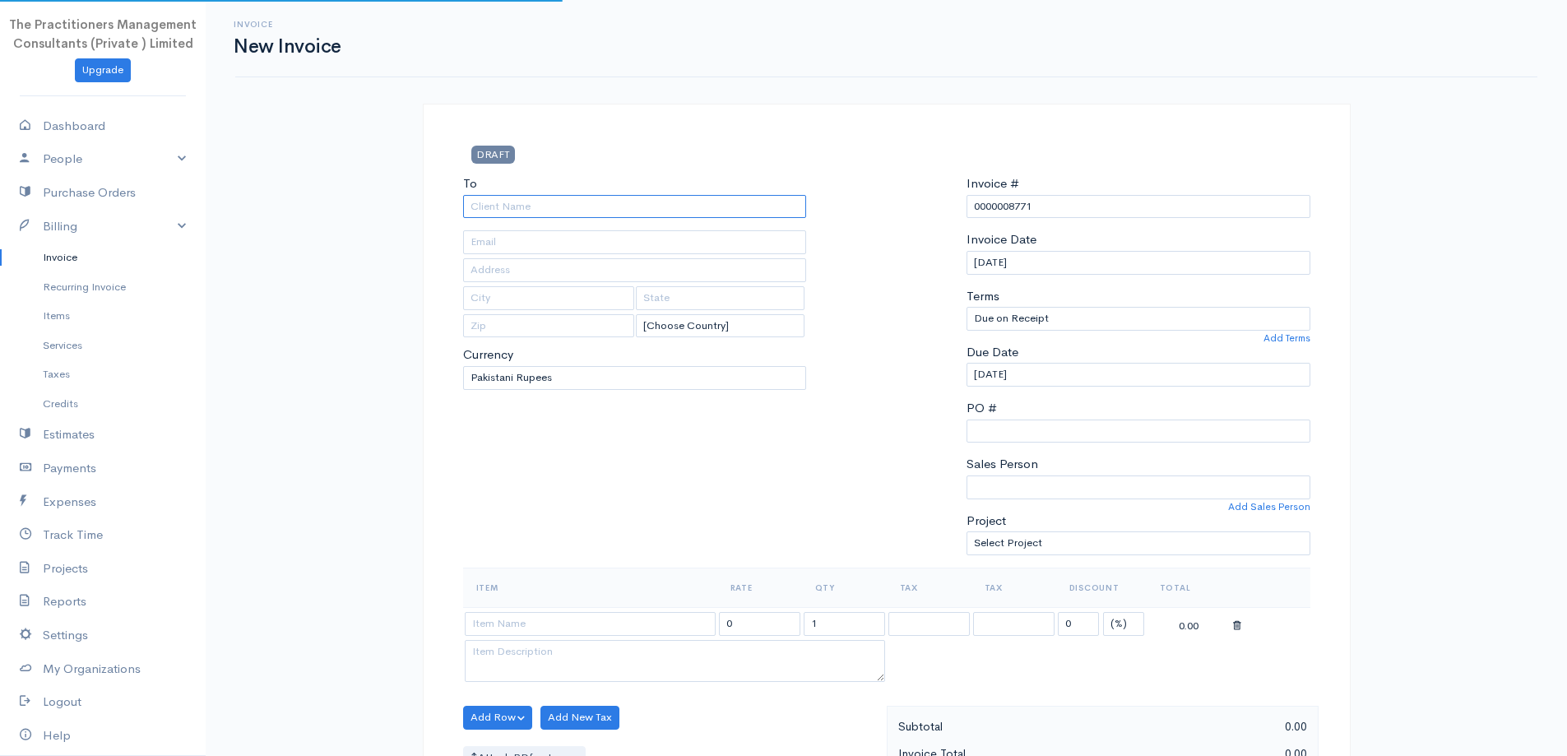
click at [613, 209] on input "To" at bounding box center [635, 207] width 344 height 24
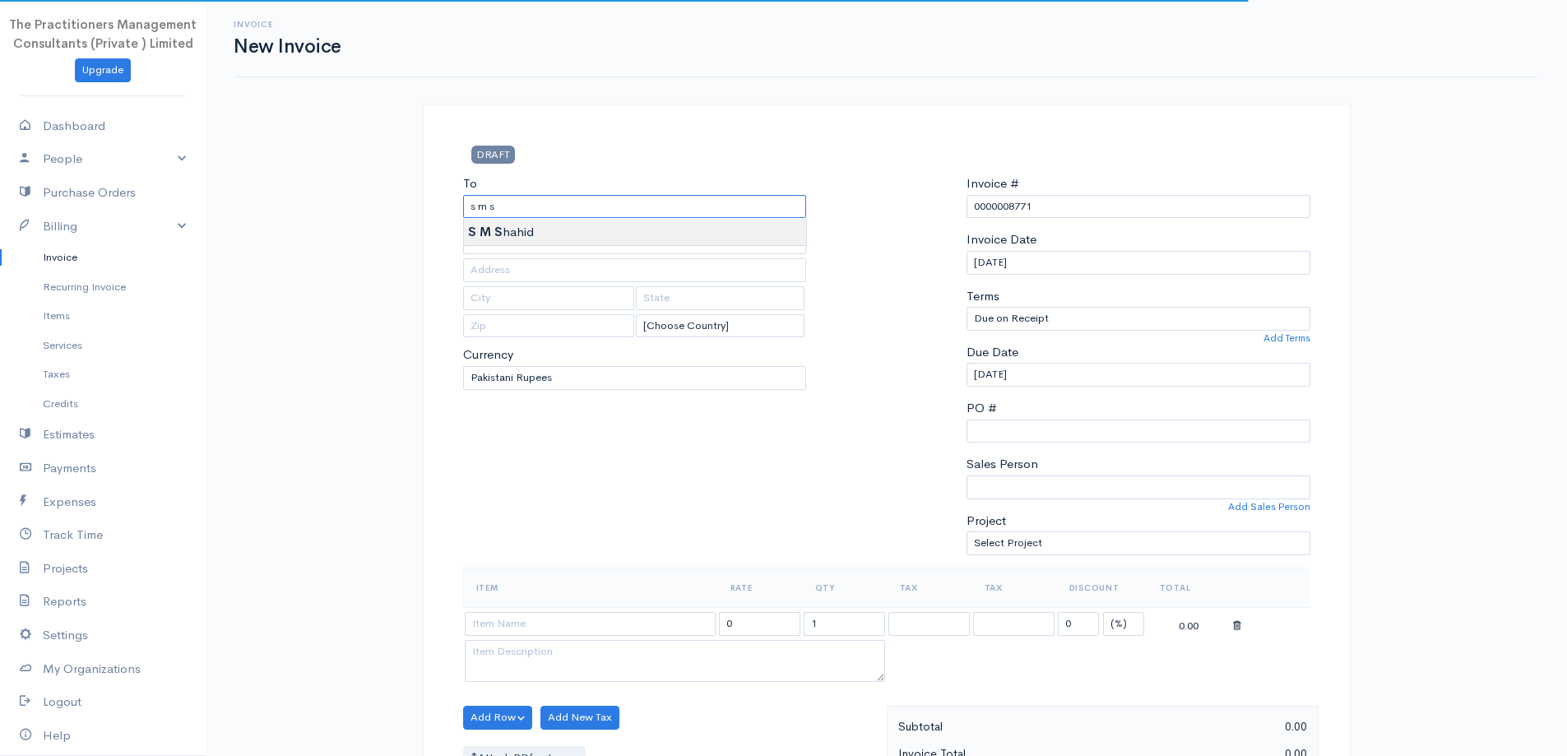
type input "[PERSON_NAME]"
click at [655, 224] on body "The Practitioners Management Consultants (Private ) Limited Upgrade Dashboard P…" at bounding box center [783, 722] width 1567 height 1444
type input "672"
type input "[GEOGRAPHIC_DATA]"
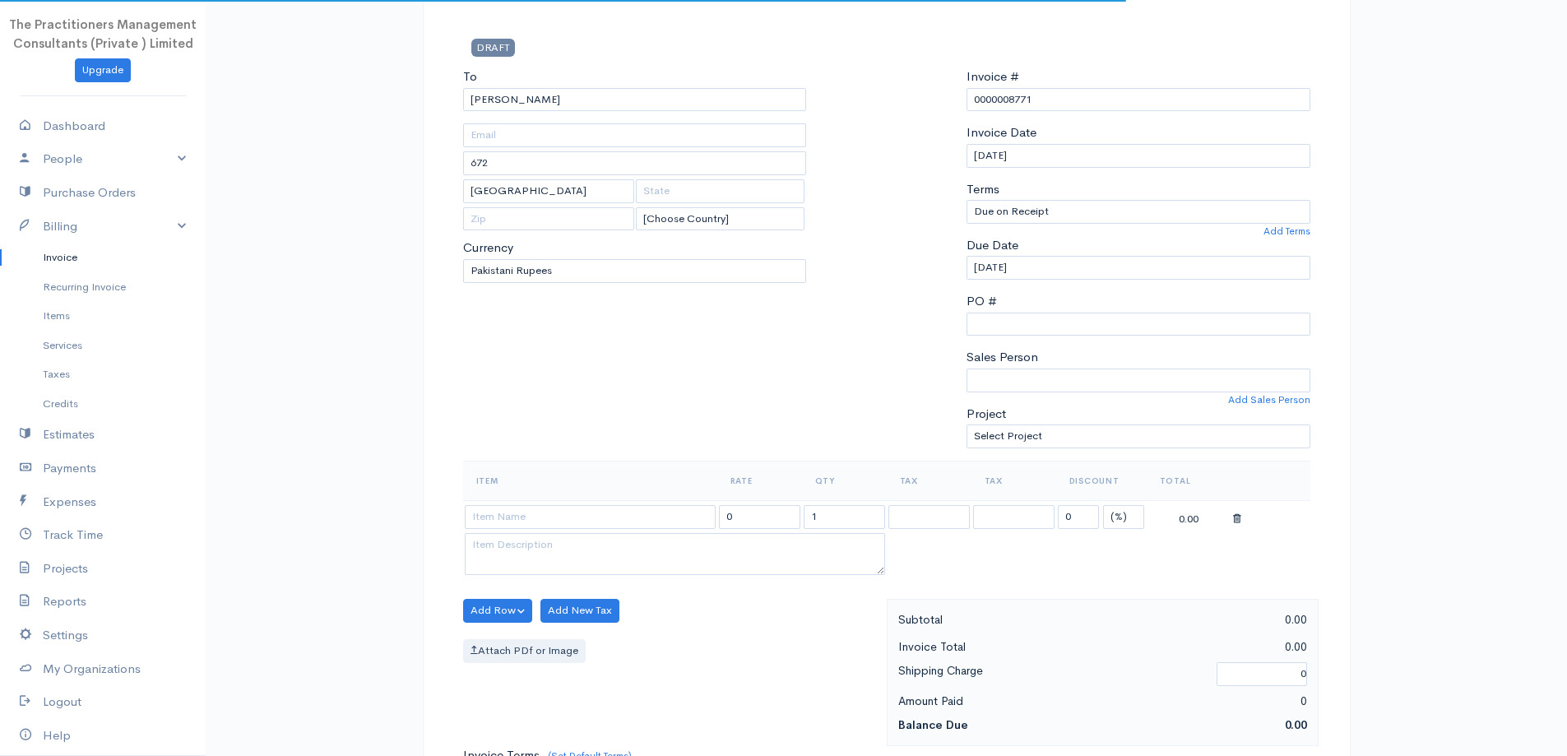
scroll to position [329, 0]
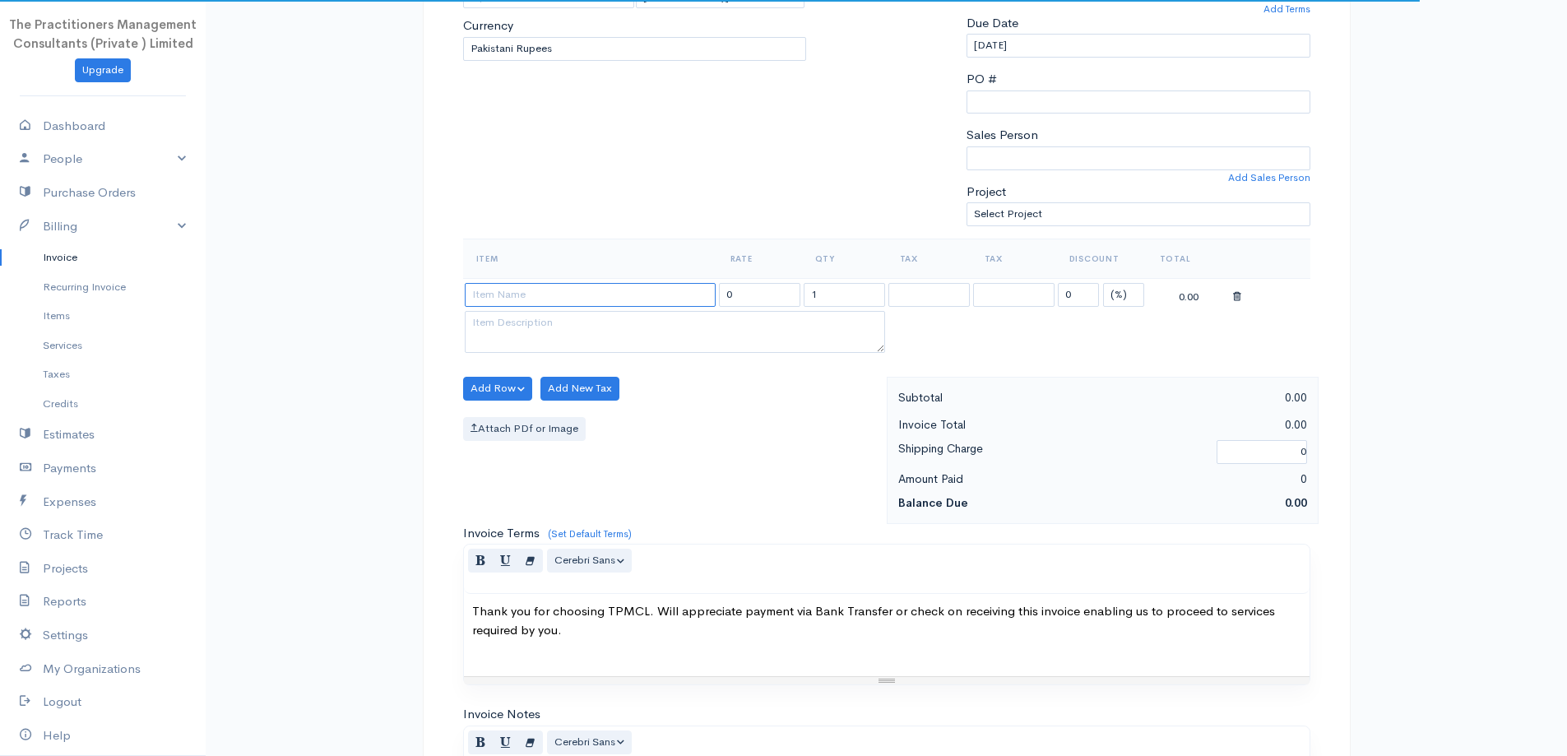
click at [649, 300] on input at bounding box center [590, 295] width 251 height 24
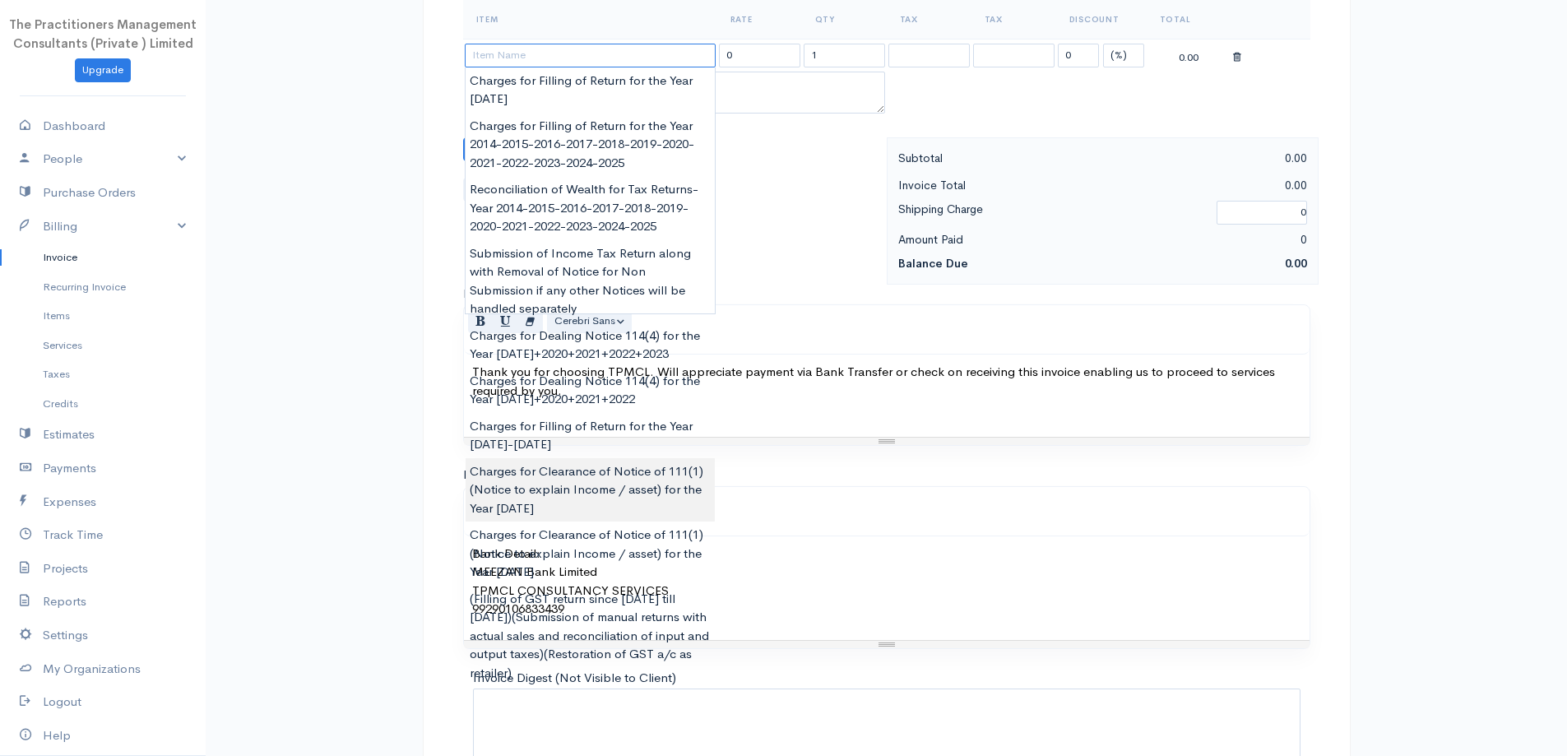
scroll to position [576, 0]
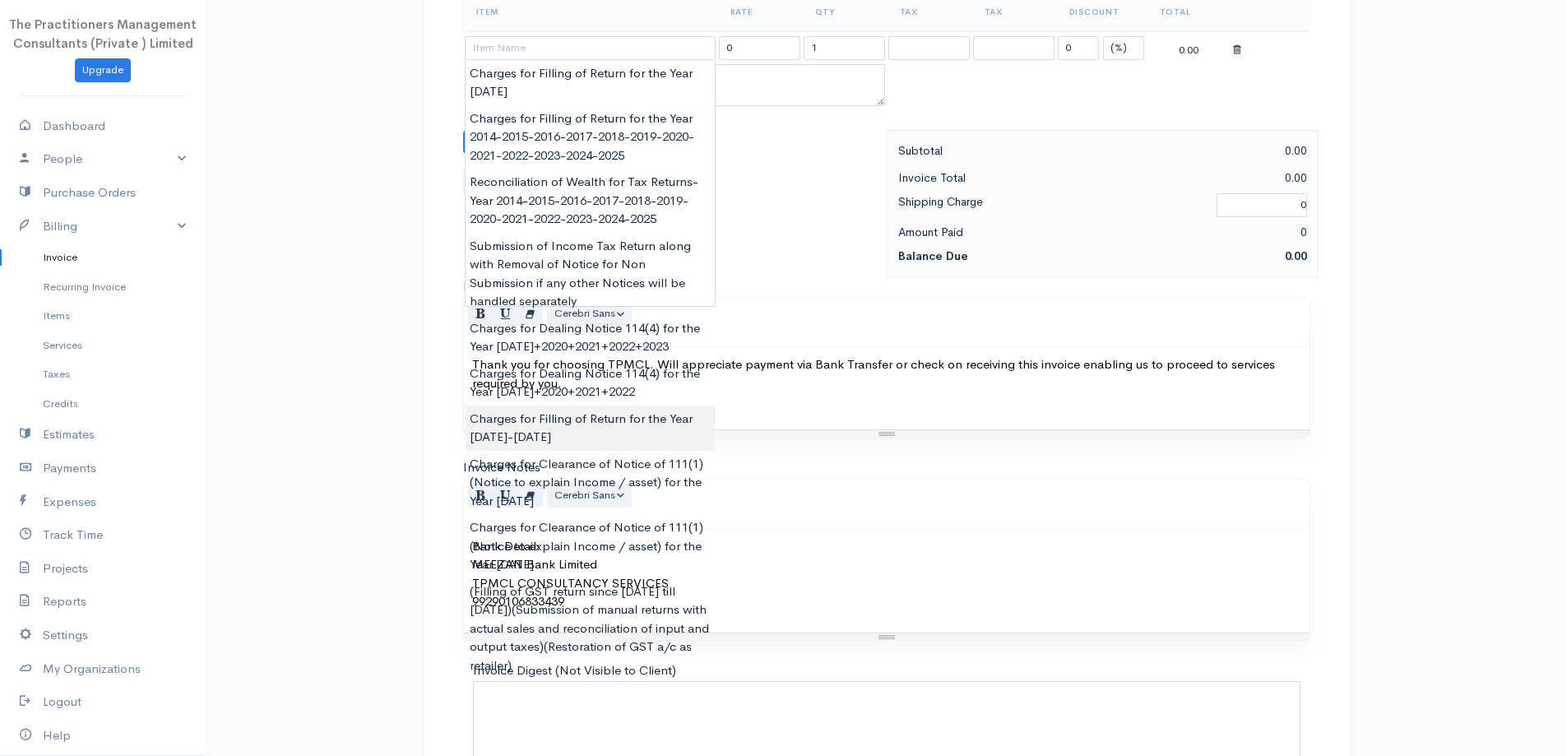
type input "Charges for Filling of Return for the Year [DATE]-[DATE]"
type input "15000.00"
click at [618, 430] on body "The Practitioners Management Consultants (Private ) Limited Upgrade Dashboard P…" at bounding box center [783, 146] width 1567 height 1444
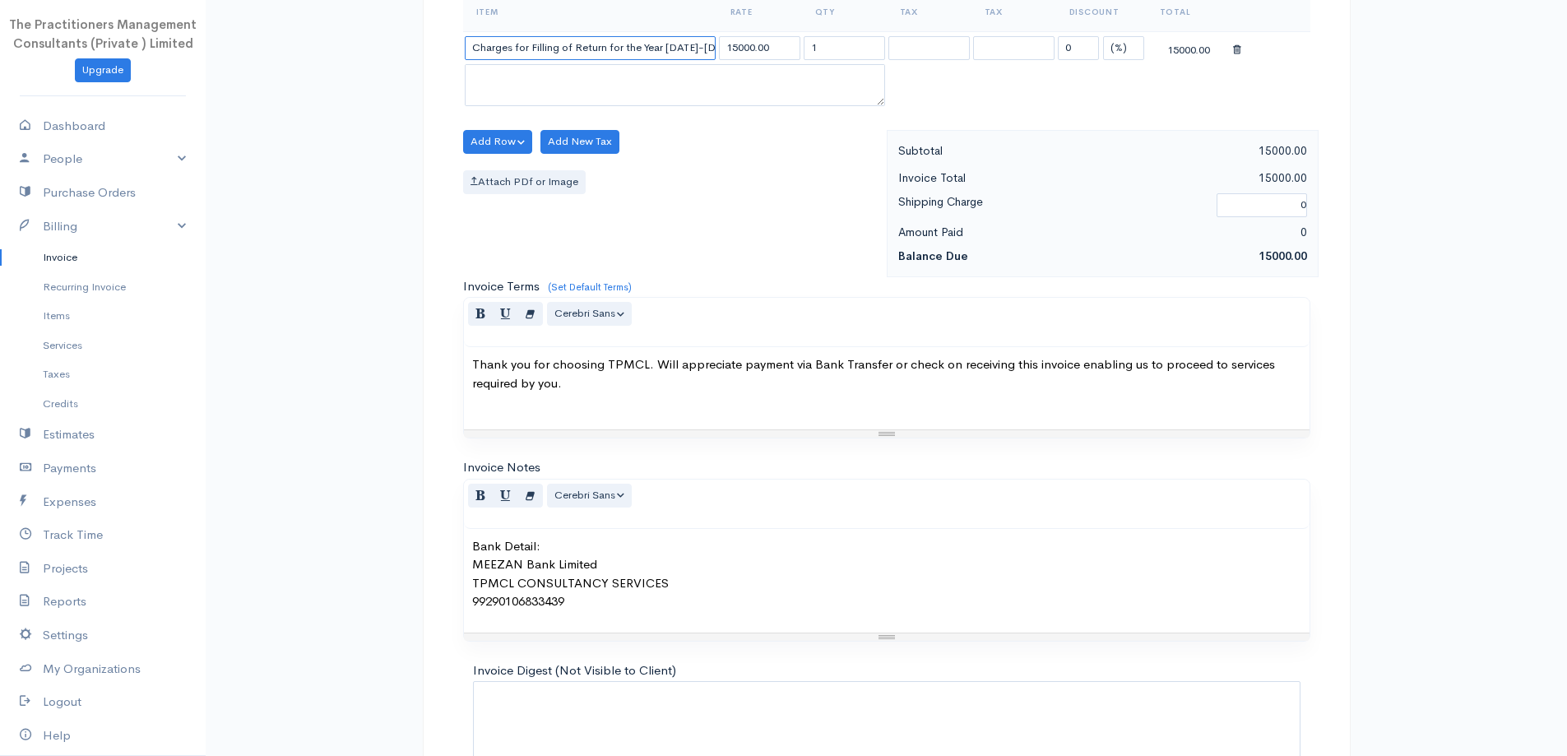
click at [695, 49] on input "Charges for Filling of Return for the Year [DATE]-[DATE]" at bounding box center [590, 48] width 251 height 24
type input "Charges for Filling of Return for the Year [DATE]"
click at [735, 47] on input "15000.00" at bounding box center [759, 48] width 81 height 24
type input "5000.00"
click at [1135, 48] on select "(%) Flat" at bounding box center [1123, 48] width 41 height 24
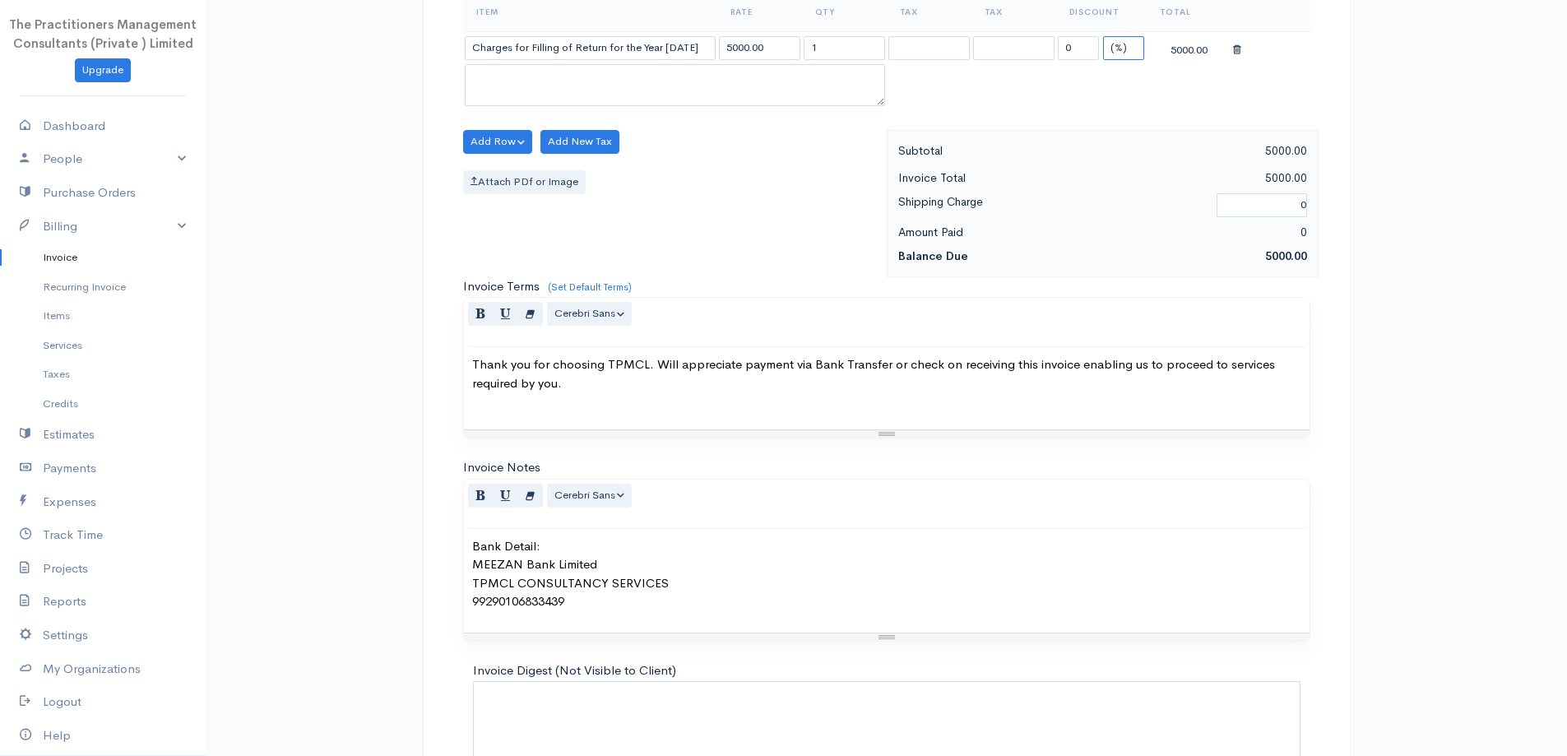
select select "2"
click at [1103, 36] on select "(%) Flat" at bounding box center [1123, 48] width 41 height 24
click at [1093, 53] on input "0" at bounding box center [1078, 48] width 41 height 24
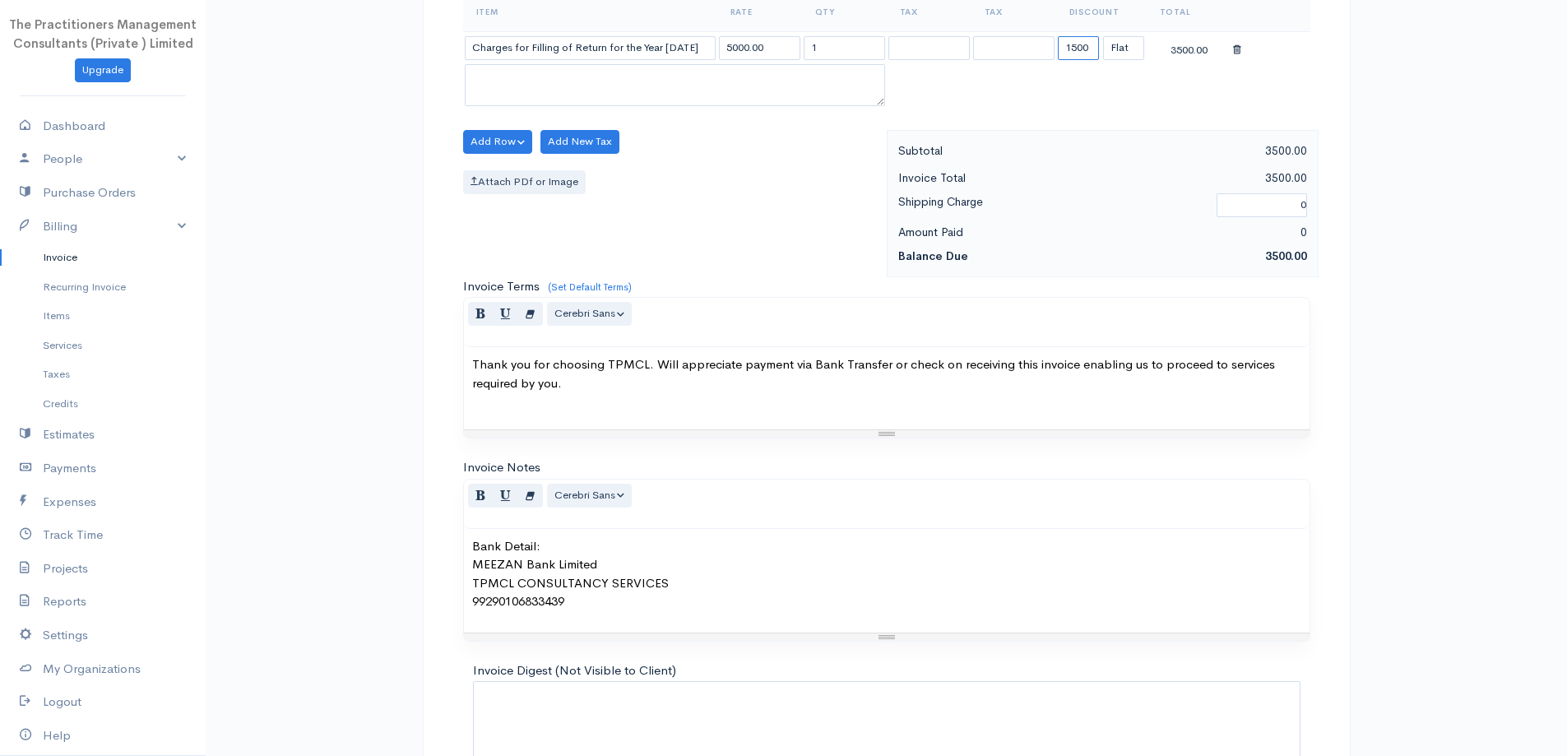
type input "1500"
click at [860, 174] on div "Attach PDf or Image" at bounding box center [670, 182] width 415 height 24
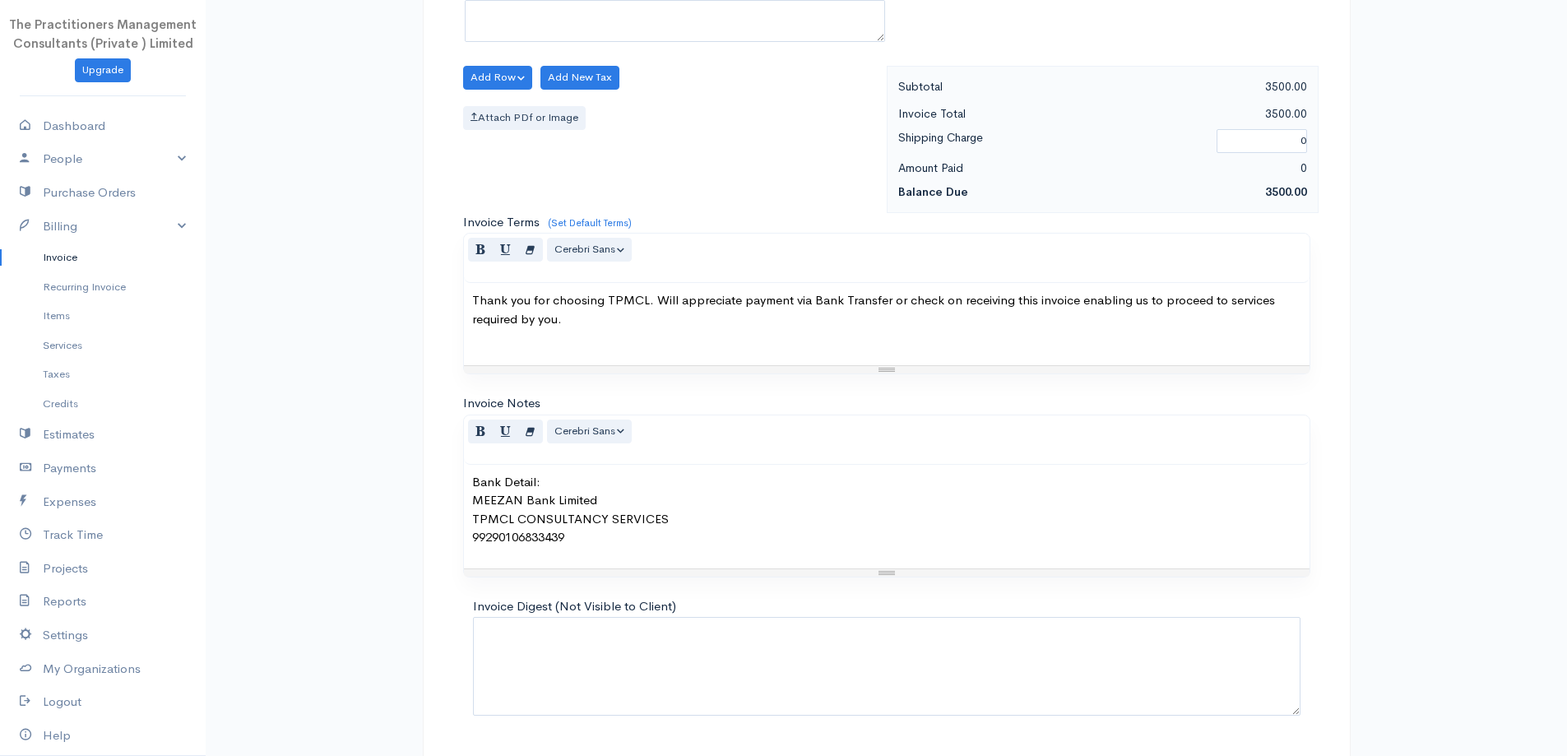
scroll to position [688, 0]
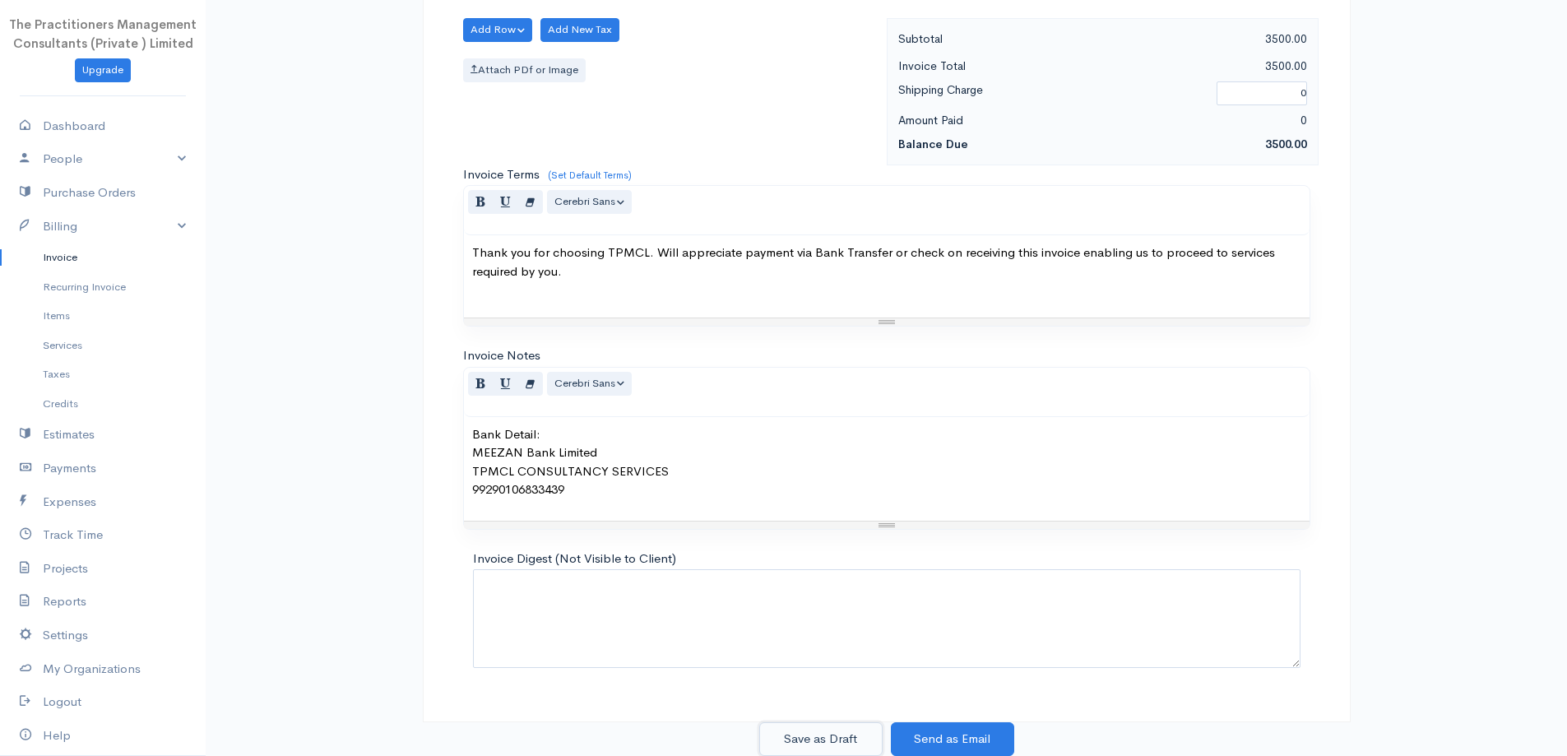
click at [859, 734] on button "Save as Draft" at bounding box center [820, 739] width 123 height 34
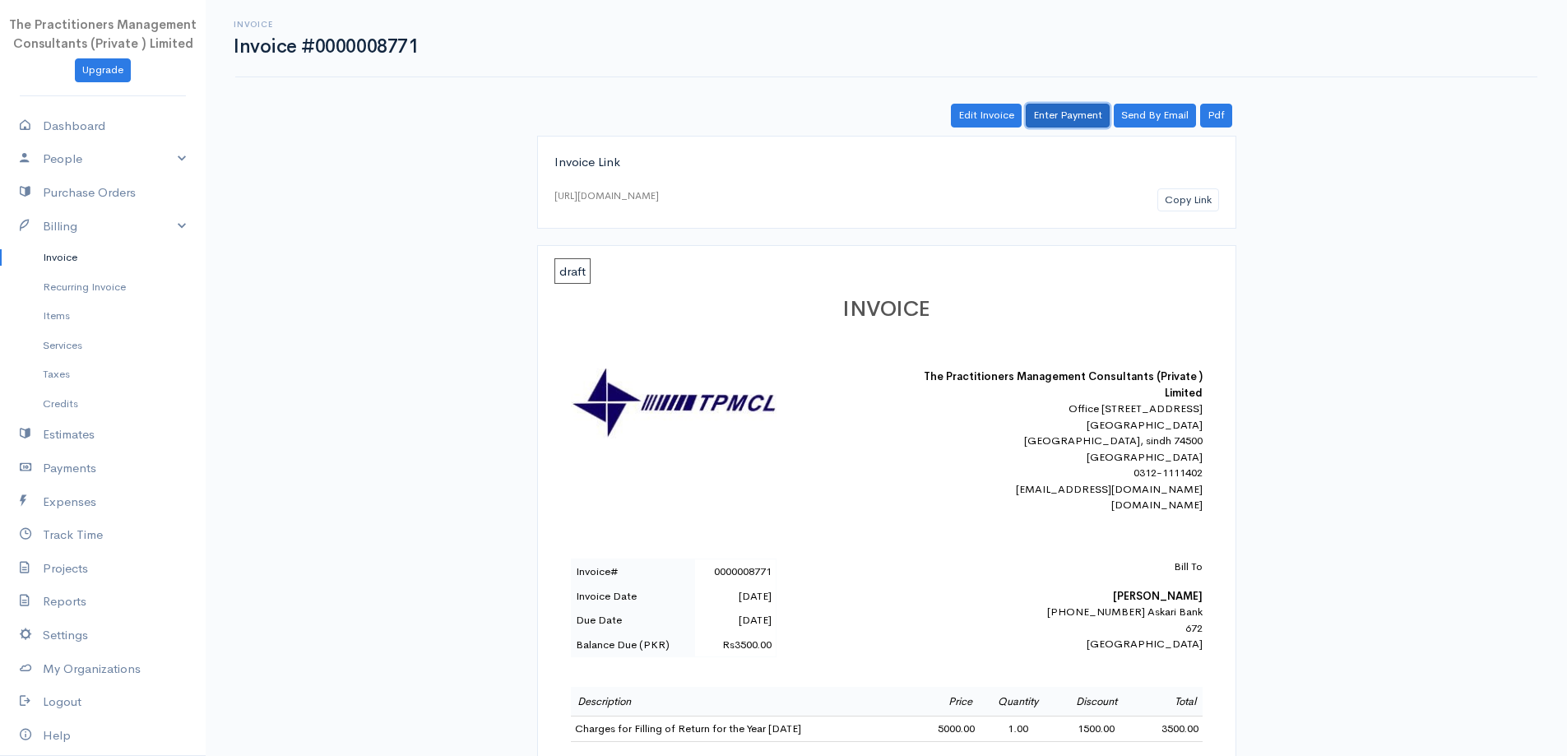
click at [1069, 102] on div "Invoice Invoice #0000008771 Actions Edit Invoice Enter Payment Print Send By Em…" at bounding box center [886, 617] width 1361 height 1234
drag, startPoint x: 1041, startPoint y: 117, endPoint x: 958, endPoint y: 127, distance: 82.9
click at [1041, 116] on link "Enter Payment" at bounding box center [1068, 116] width 84 height 24
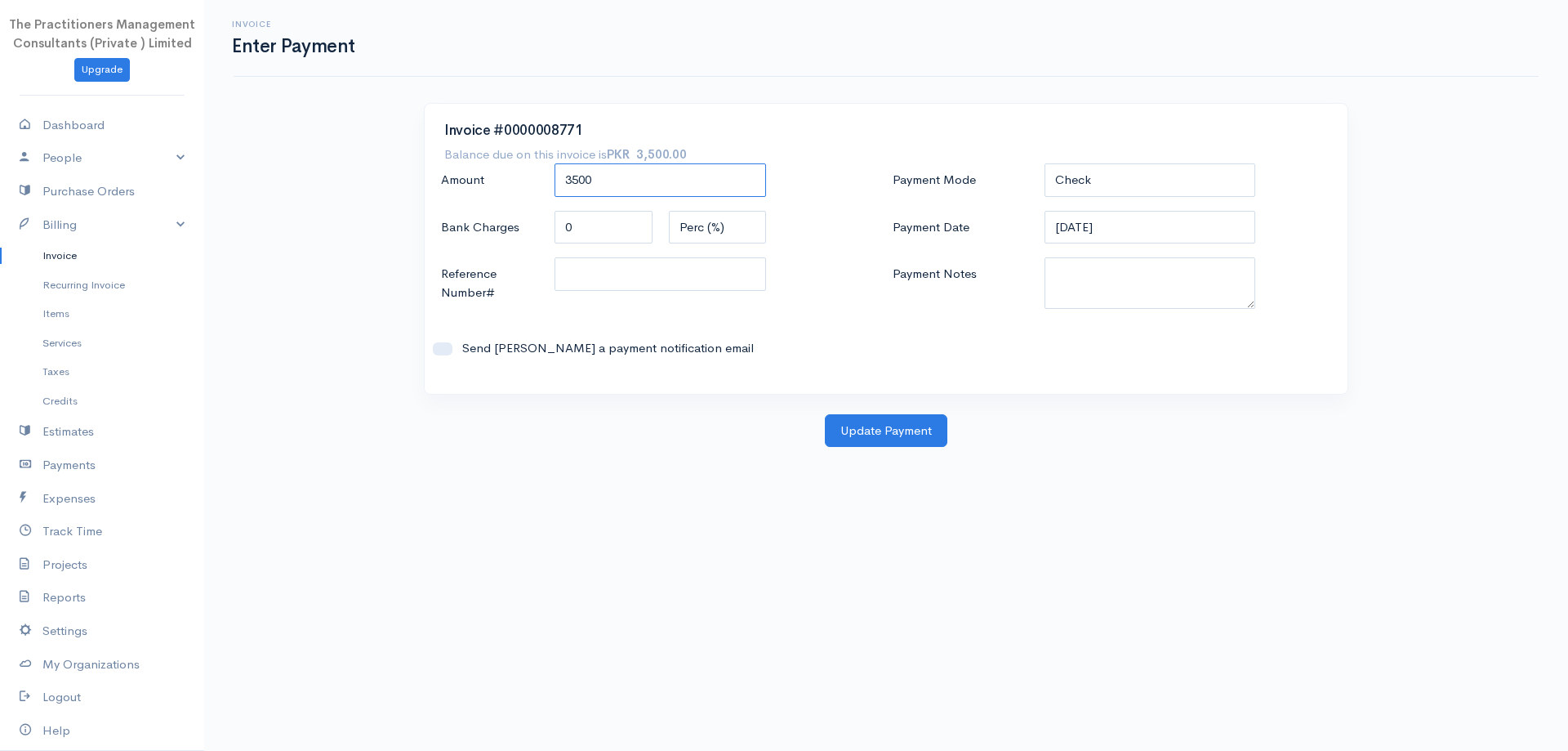
click at [619, 187] on input "3500" at bounding box center [660, 181] width 212 height 34
drag, startPoint x: 619, startPoint y: 187, endPoint x: 589, endPoint y: 184, distance: 30.1
click at [619, 187] on input "3500" at bounding box center [660, 181] width 212 height 34
type input "3000"
drag, startPoint x: 1273, startPoint y: 177, endPoint x: 1212, endPoint y: 185, distance: 61.5
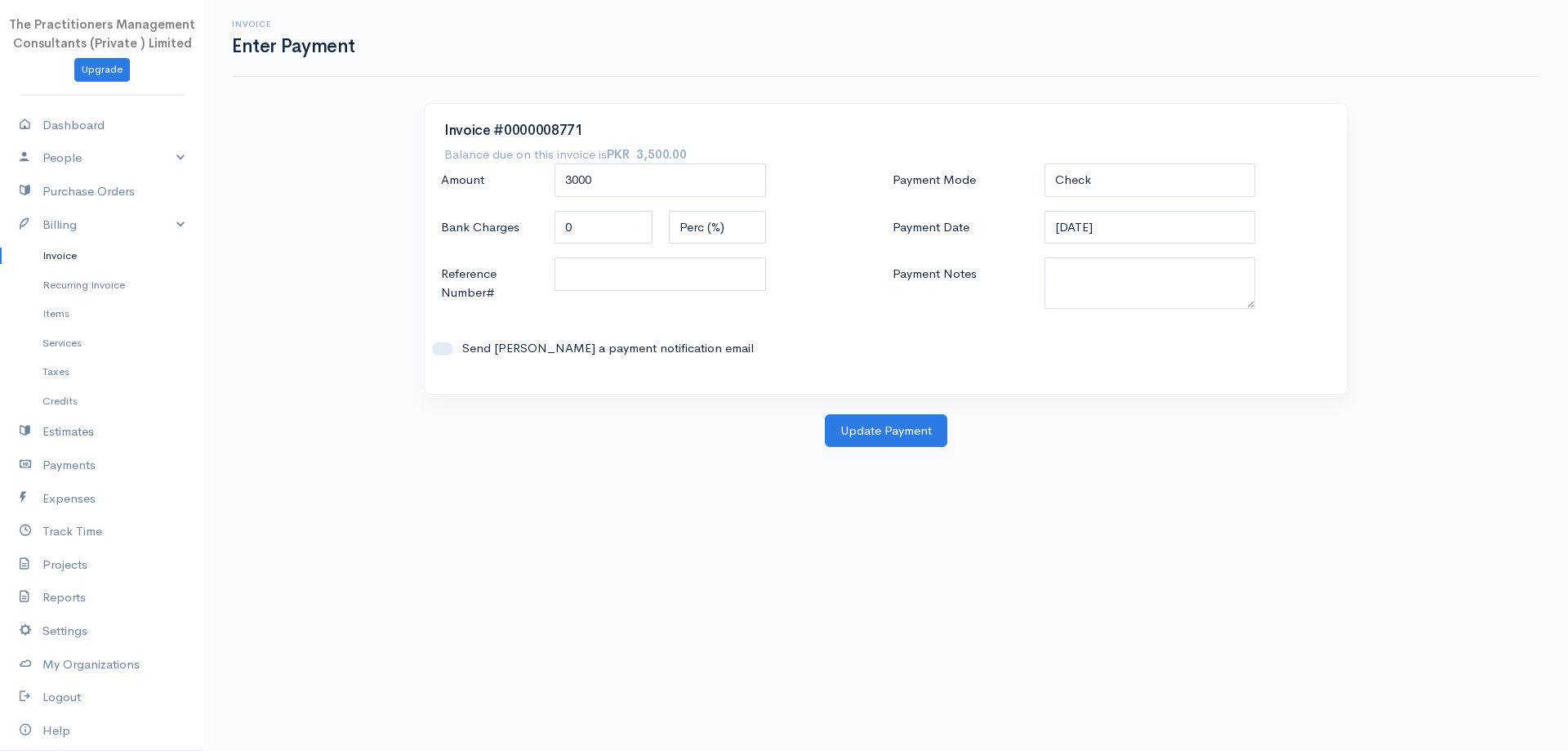
click at [1254, 181] on div "Payment Mode Check Bank Transfer Credit Cash Debit ACH VISA MASTERCARD AMEX DIS…" at bounding box center [1112, 181] width 455 height 35
click at [1183, 182] on select "Check Bank Transfer Credit Cash Debit ACH VISA MASTERCARD AMEX DISCOVER DINERS …" at bounding box center [1150, 181] width 212 height 34
select select "Cash"
click at [1045, 164] on select "Check Bank Transfer Credit Cash Debit ACH VISA MASTERCARD AMEX DISCOVER DINERS …" at bounding box center [1150, 181] width 212 height 34
click at [1118, 289] on textarea "Payment Notes" at bounding box center [1150, 283] width 212 height 52
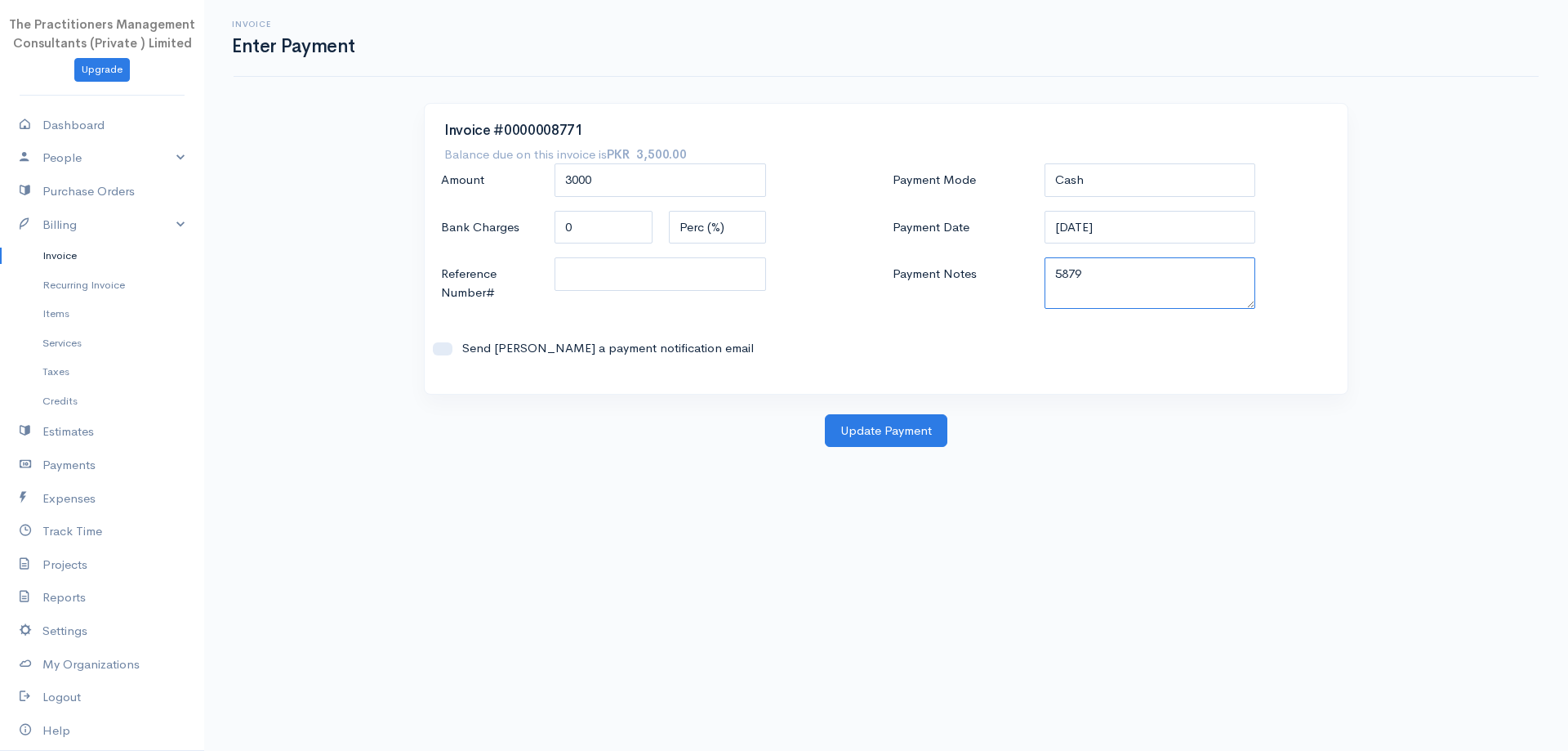
type textarea "5879"
click at [673, 294] on div at bounding box center [659, 283] width 227 height 53
click at [664, 282] on input "Reference Number#" at bounding box center [660, 274] width 212 height 34
type input "5879"
click at [887, 427] on button "Update Payment" at bounding box center [886, 431] width 122 height 34
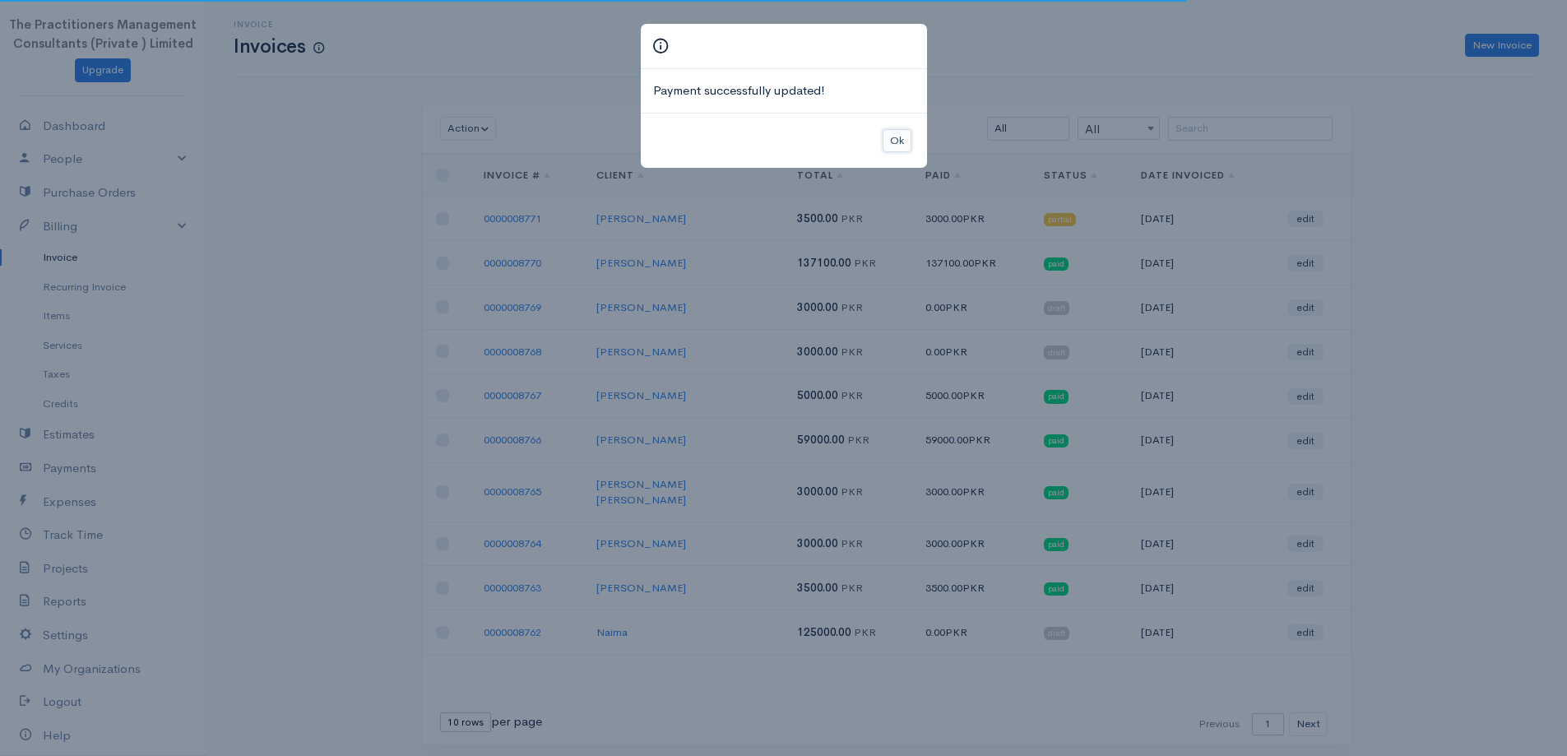
click at [905, 147] on button "Ok" at bounding box center [897, 141] width 29 height 24
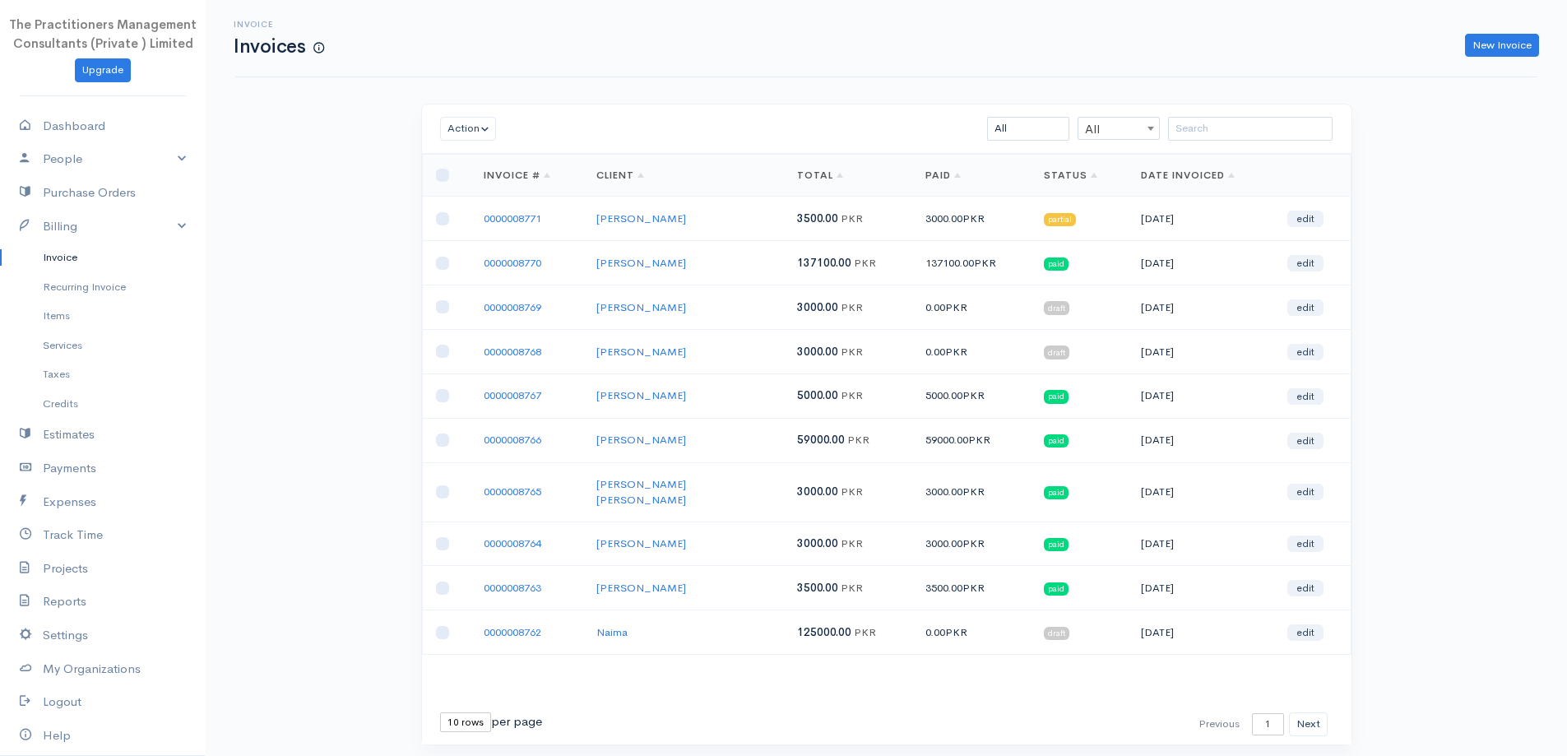
scroll to position [35, 0]
